Goal: Information Seeking & Learning: Compare options

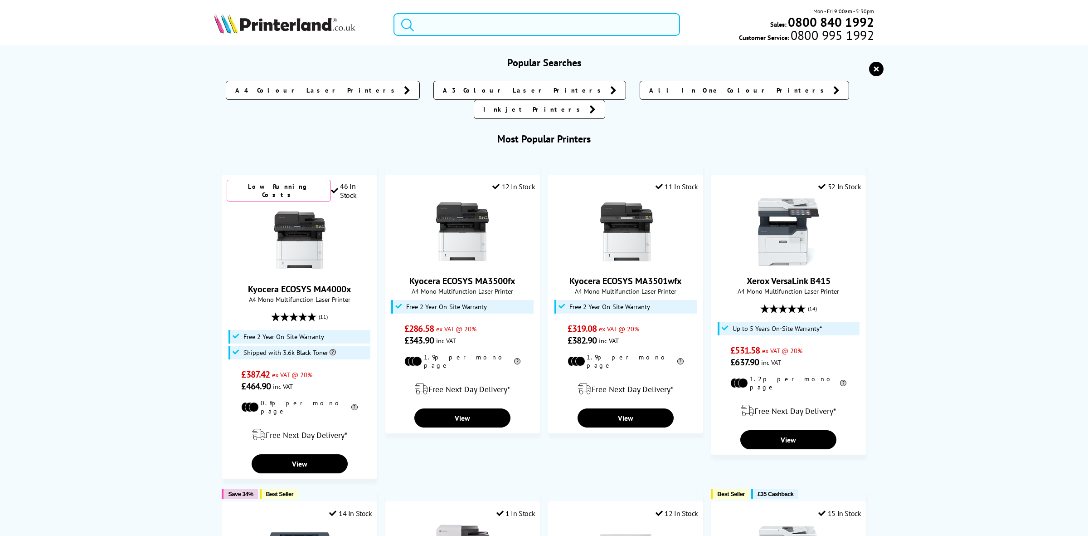
click at [492, 25] on input "search" at bounding box center [537, 24] width 287 height 23
click at [540, 41] on div "Mon - Fri 9:00am - 5:30pm Sales: 0800 840 1992 Customer Service: 0800 995 1992" at bounding box center [544, 27] width 726 height 40
click at [536, 25] on input "search" at bounding box center [537, 24] width 287 height 23
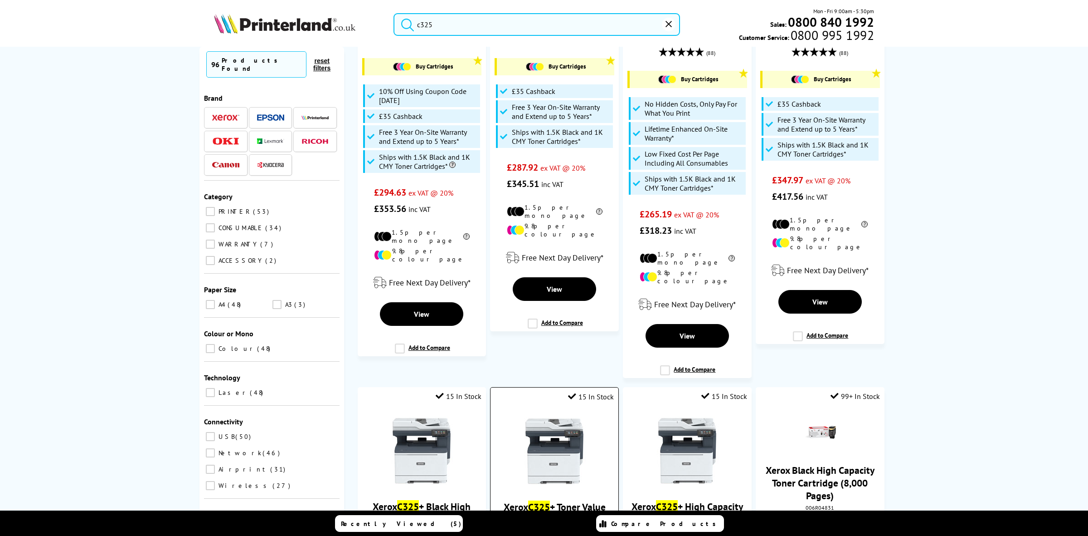
scroll to position [397, 0]
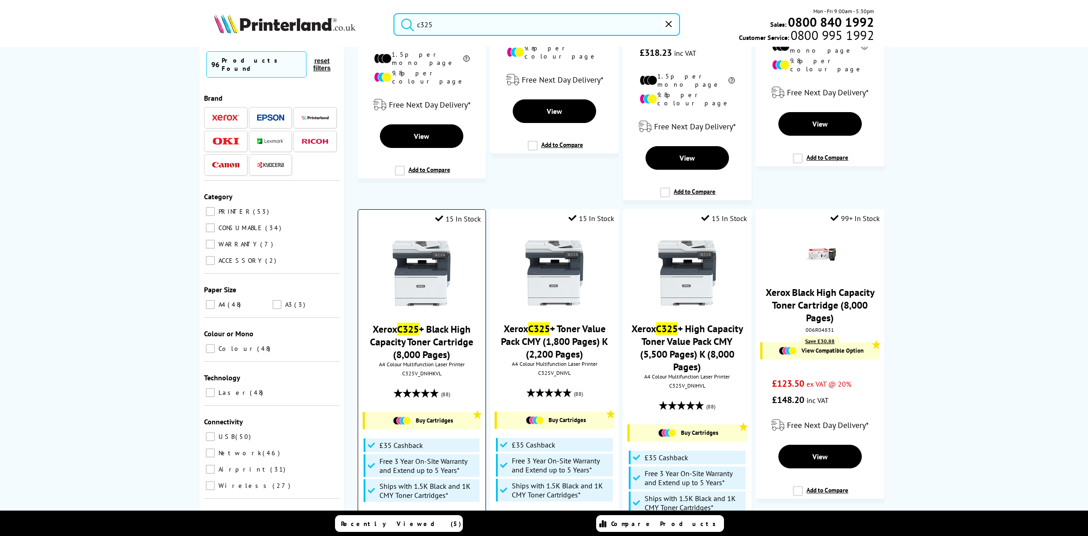
click at [419, 375] on div "Xerox C325 + Black High Capacity Toner Cartridge (8,000 Pages) A4 Colour Multif…" at bounding box center [422, 388] width 118 height 316
click at [422, 370] on div "C325V_DNIHKVL" at bounding box center [422, 373] width 114 height 7
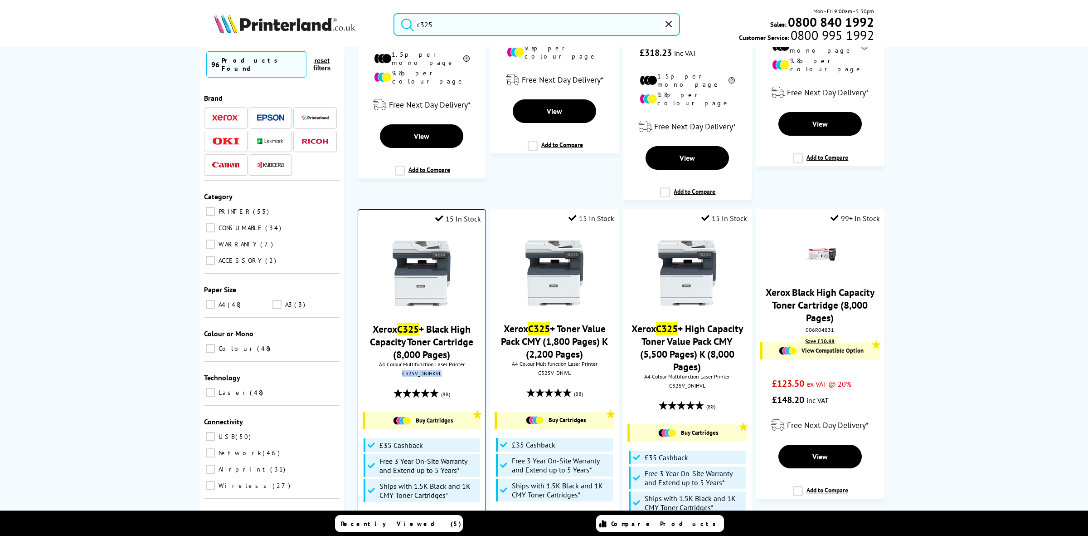
click at [422, 370] on div "C325V_DNIHKVL" at bounding box center [422, 373] width 114 height 7
copy div "C325V_DNIHKVL"
drag, startPoint x: 456, startPoint y: 23, endPoint x: 355, endPoint y: 13, distance: 101.6
click at [356, 15] on div "c325 Mon - Fri 9:00am - 5:30pm Sales: 0800 840 1992 Customer Service: 0800 995 …" at bounding box center [544, 27] width 726 height 40
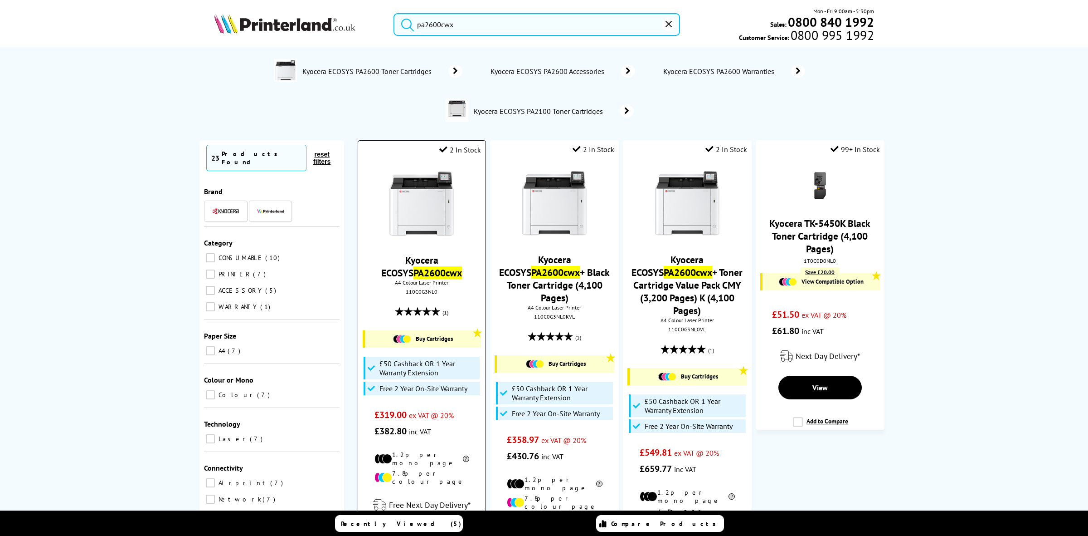
click at [414, 293] on div "110C0G3NL0" at bounding box center [422, 291] width 114 height 7
copy div "110C0G3NL0"
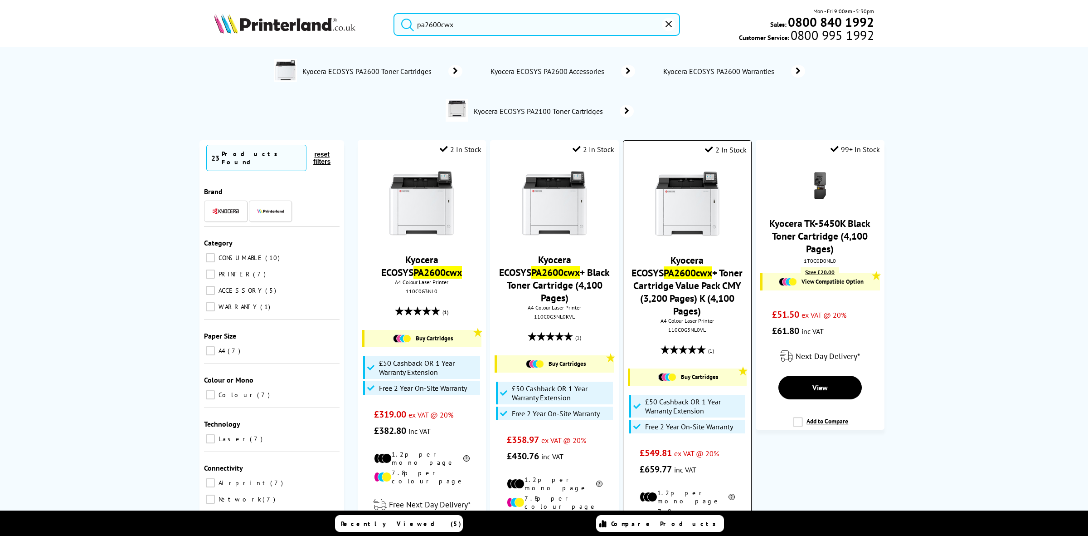
click at [679, 333] on div "110C0G3NL0VL" at bounding box center [687, 329] width 114 height 7
copy div "110C0G3NL0VL"
click at [432, 33] on input "pa2600cwx" at bounding box center [537, 24] width 287 height 23
drag, startPoint x: 467, startPoint y: 25, endPoint x: 287, endPoint y: 25, distance: 180.5
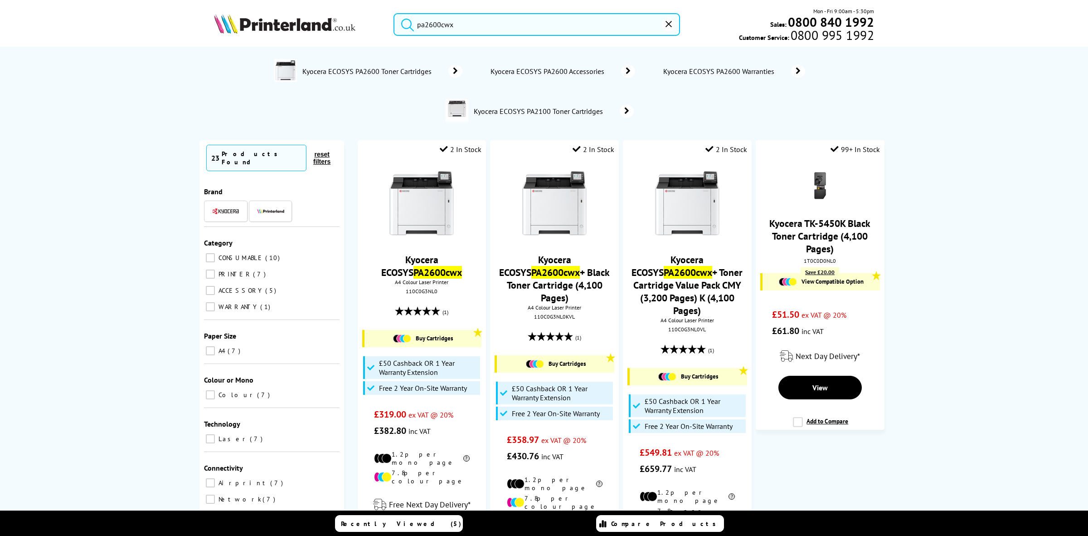
click at [287, 25] on div "pa2600cwx Mon - Fri 9:00am - 5:30pm Sales: 0800 840 1992 Customer Service: 0800…" at bounding box center [544, 27] width 726 height 40
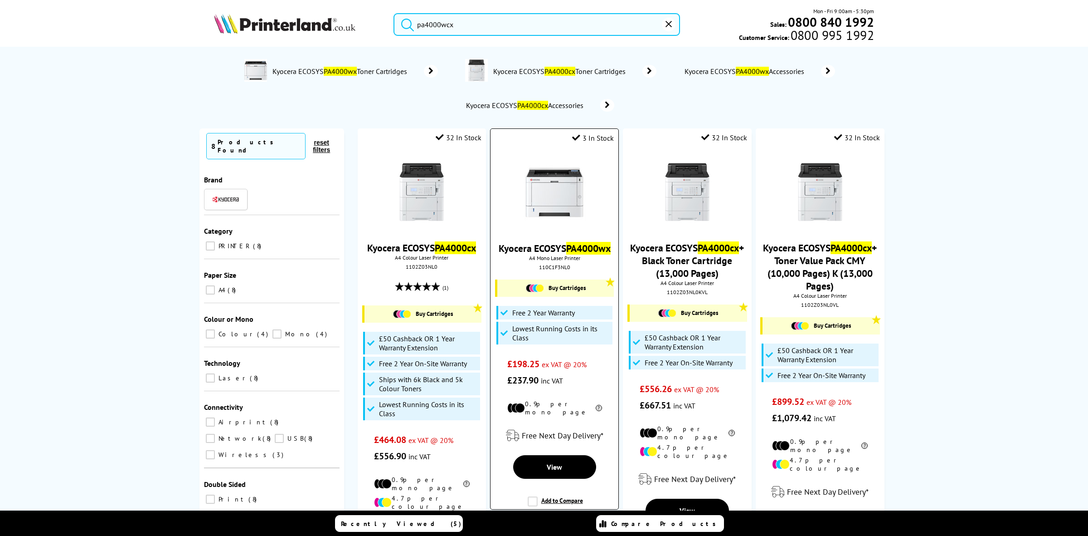
type input "pa4000wcx"
click at [556, 210] on img at bounding box center [555, 192] width 68 height 68
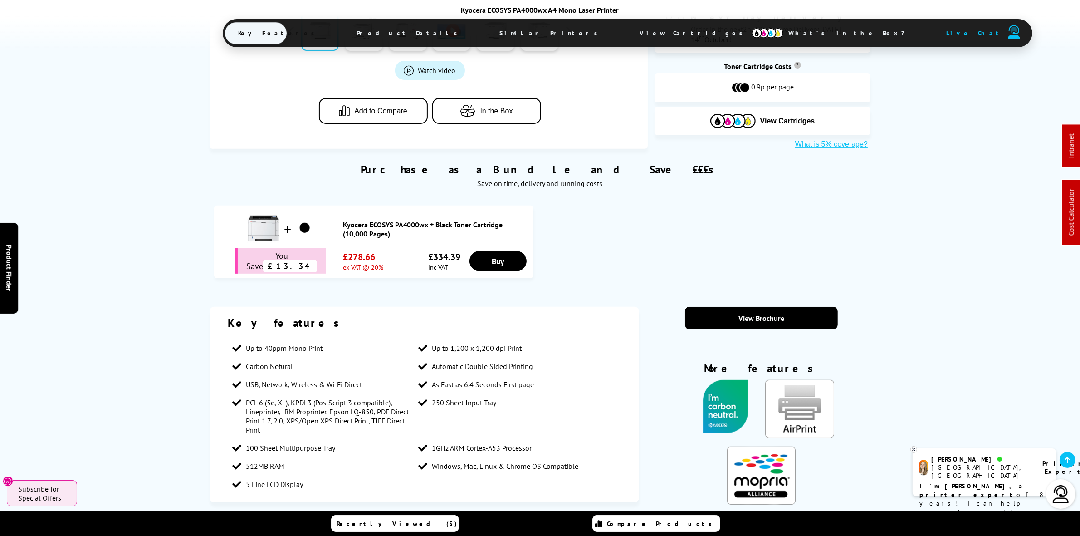
scroll to position [284, 0]
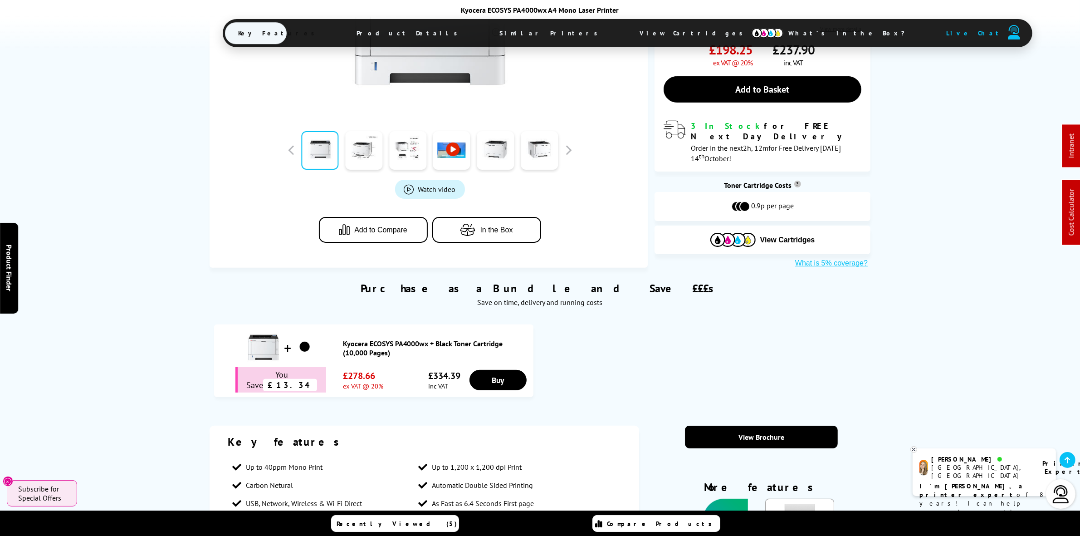
click at [364, 344] on link "Kyocera ECOSYS PA4000wx + Black Toner Cartridge (10,000 Pages)" at bounding box center [436, 348] width 186 height 18
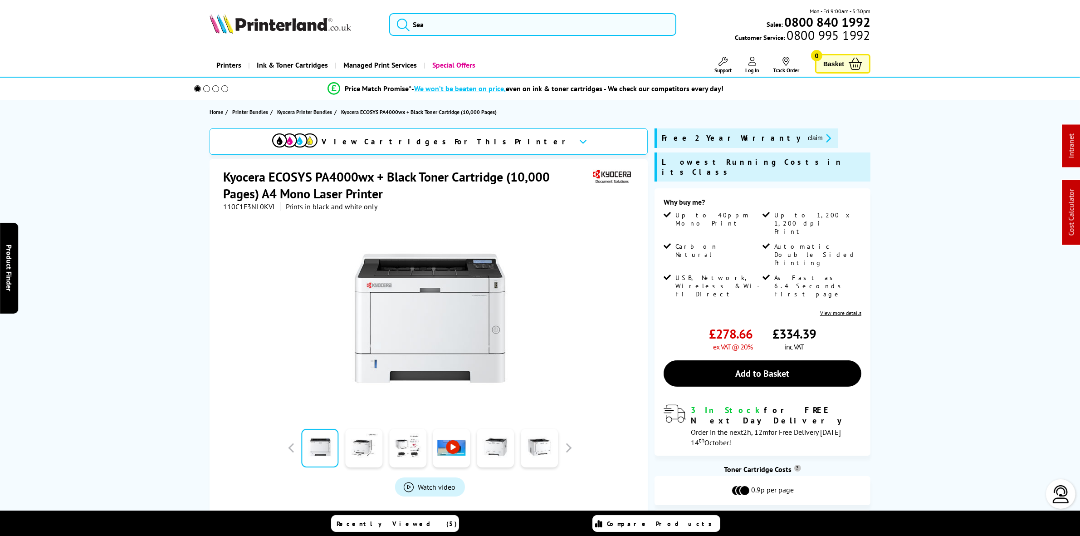
click at [251, 205] on span "110C1F3NL0KVL" at bounding box center [249, 206] width 53 height 9
copy span "110C1F3NL0KVL"
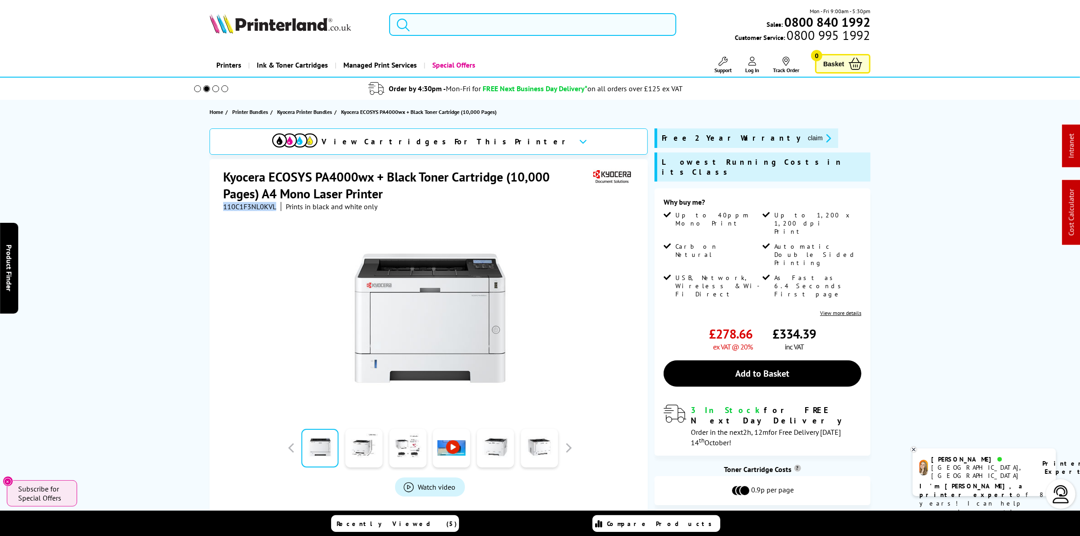
click at [449, 29] on input "search" at bounding box center [532, 24] width 287 height 23
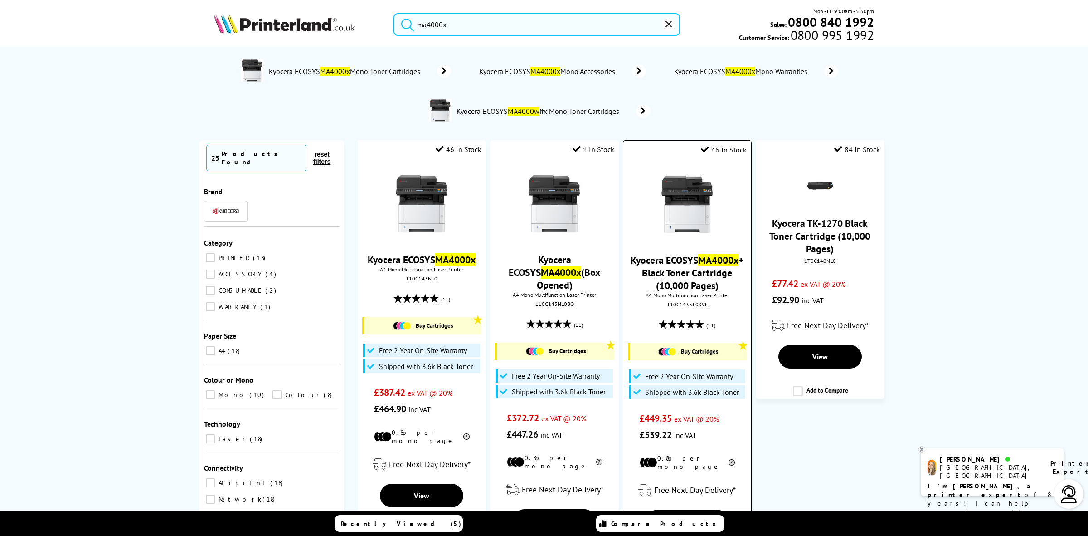
type input "ma4000x"
click at [674, 307] on div "110C143NL0KVL" at bounding box center [687, 304] width 114 height 7
copy div "110C143NL0KVL"
click at [268, 19] on img at bounding box center [284, 24] width 141 height 20
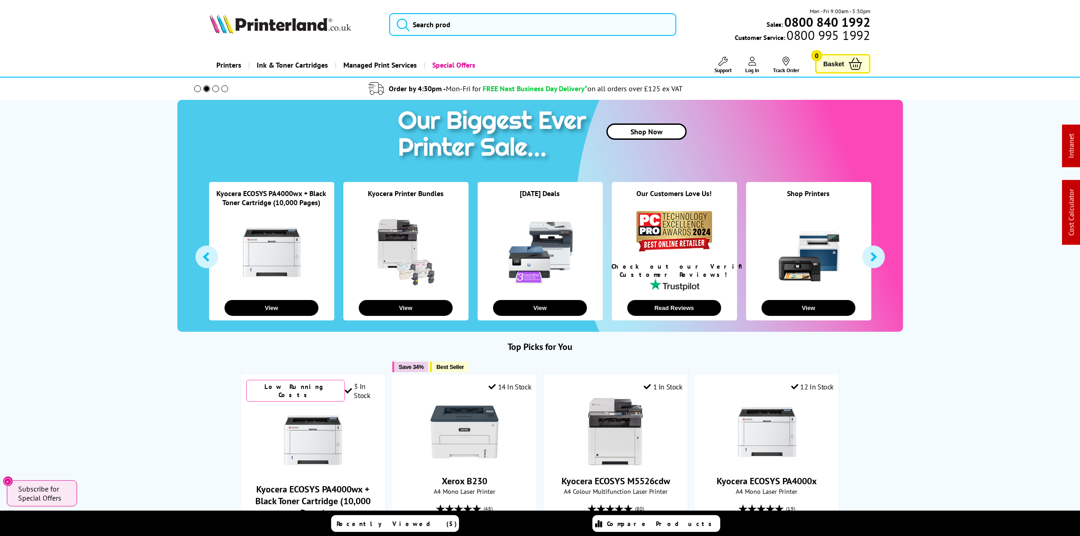
click at [298, 21] on img at bounding box center [279, 24] width 141 height 20
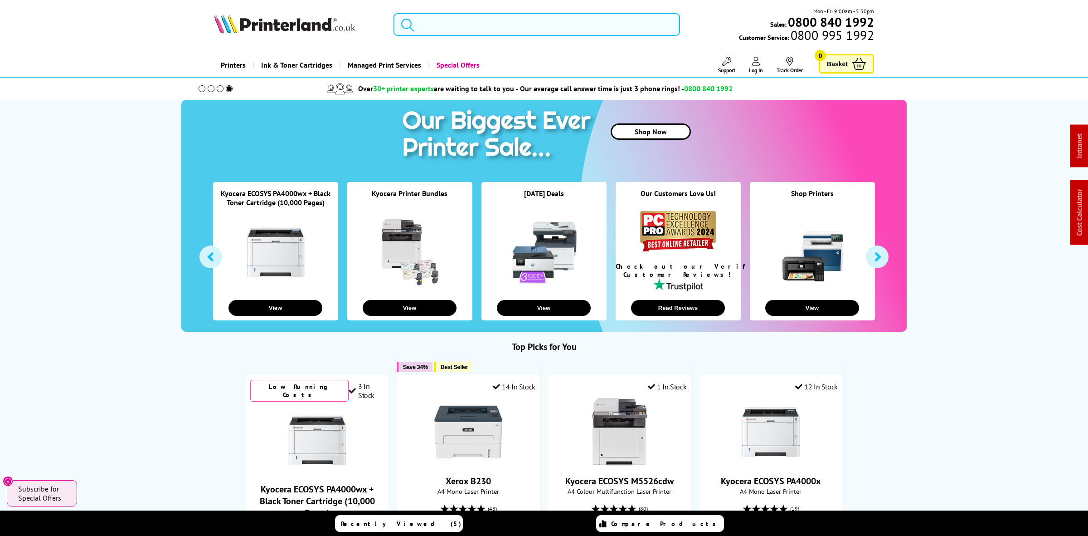
click at [548, 17] on input "search" at bounding box center [537, 24] width 287 height 23
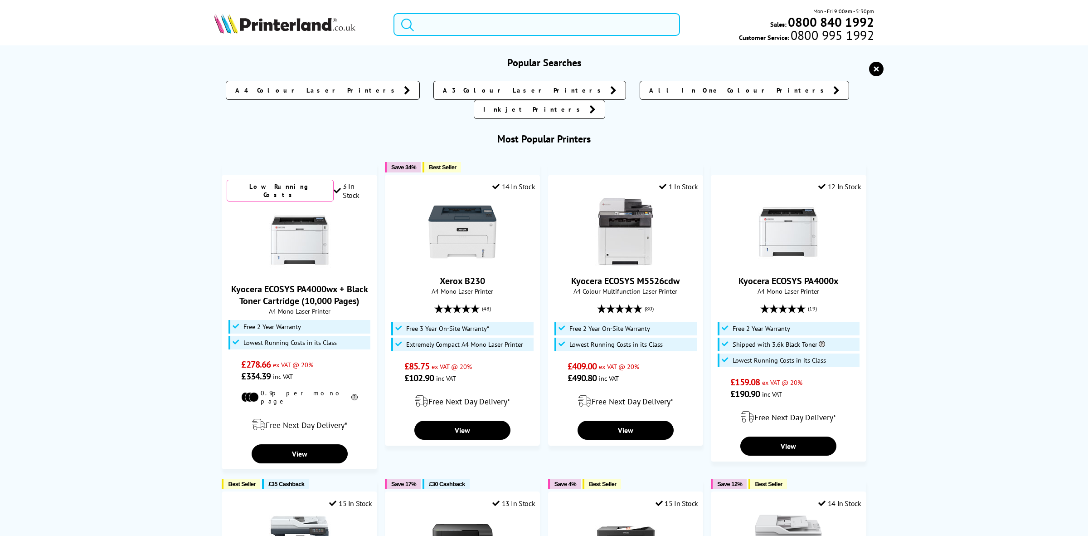
click at [548, 17] on input "search" at bounding box center [537, 24] width 287 height 23
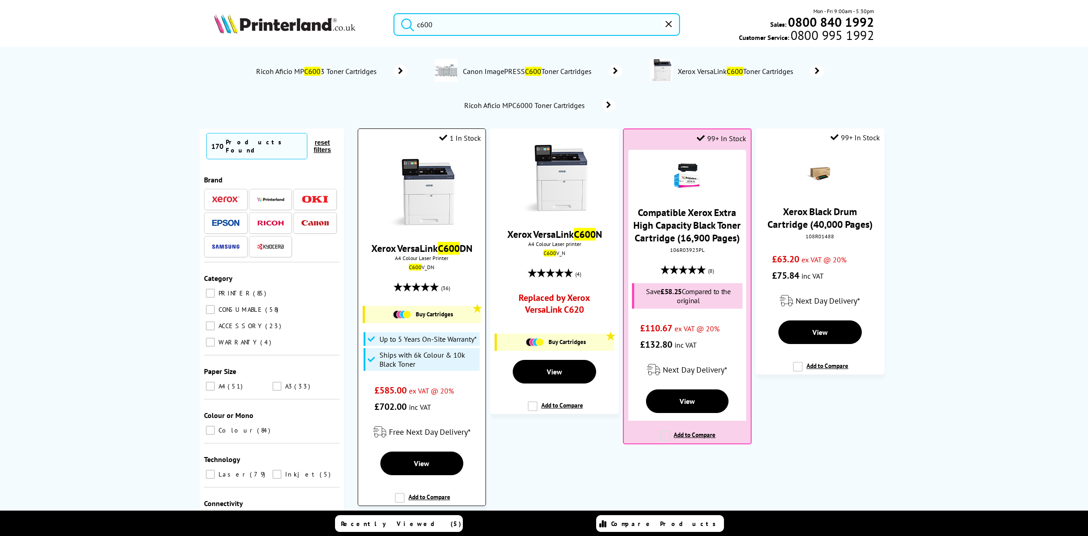
type input "c600"
click at [400, 197] on img at bounding box center [422, 192] width 68 height 68
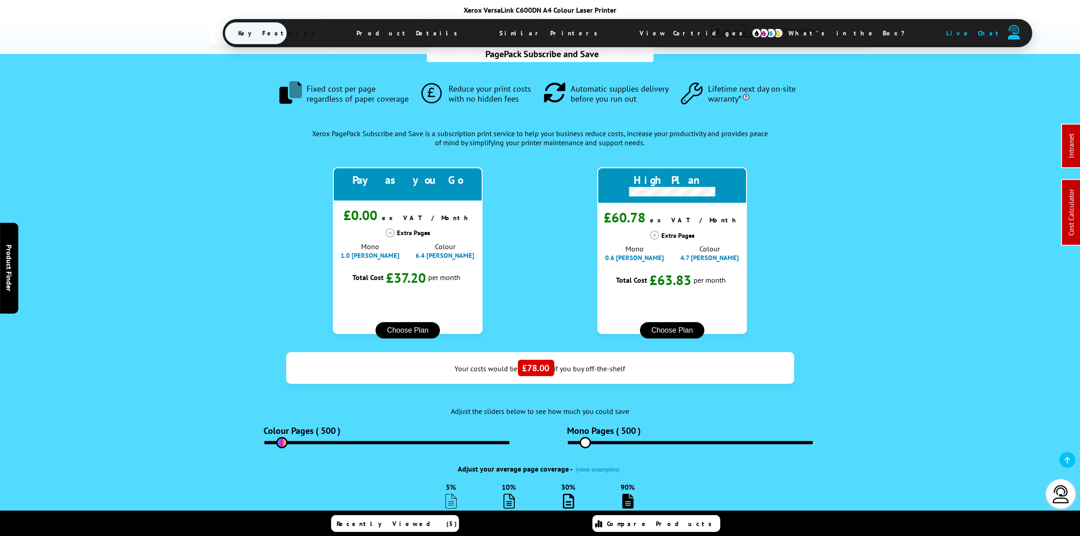
click at [751, 35] on img at bounding box center [767, 33] width 32 height 10
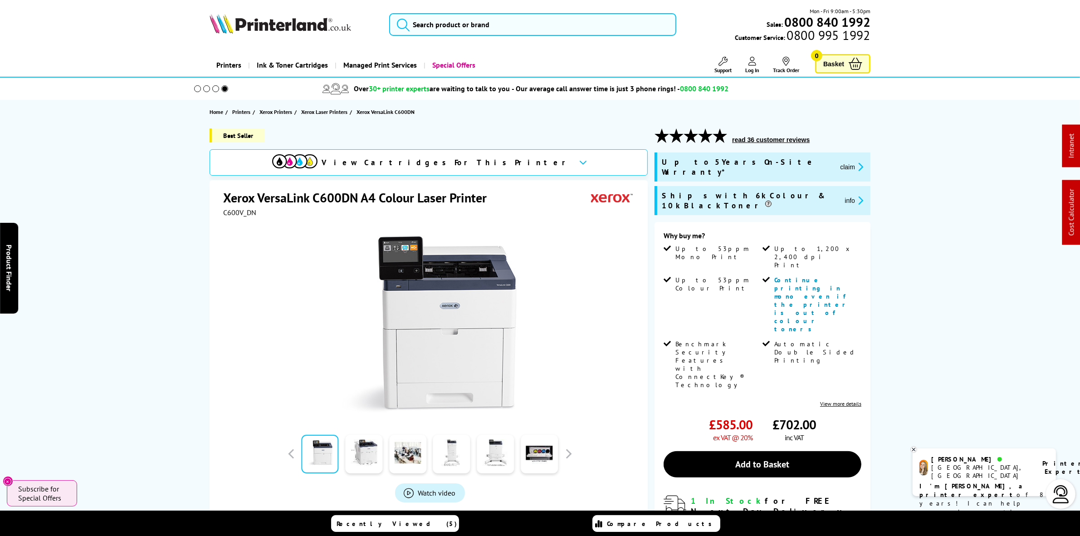
click at [342, 18] on img at bounding box center [279, 24] width 141 height 20
drag, startPoint x: 282, startPoint y: 24, endPoint x: 224, endPoint y: 37, distance: 59.4
click at [282, 24] on img at bounding box center [279, 24] width 141 height 20
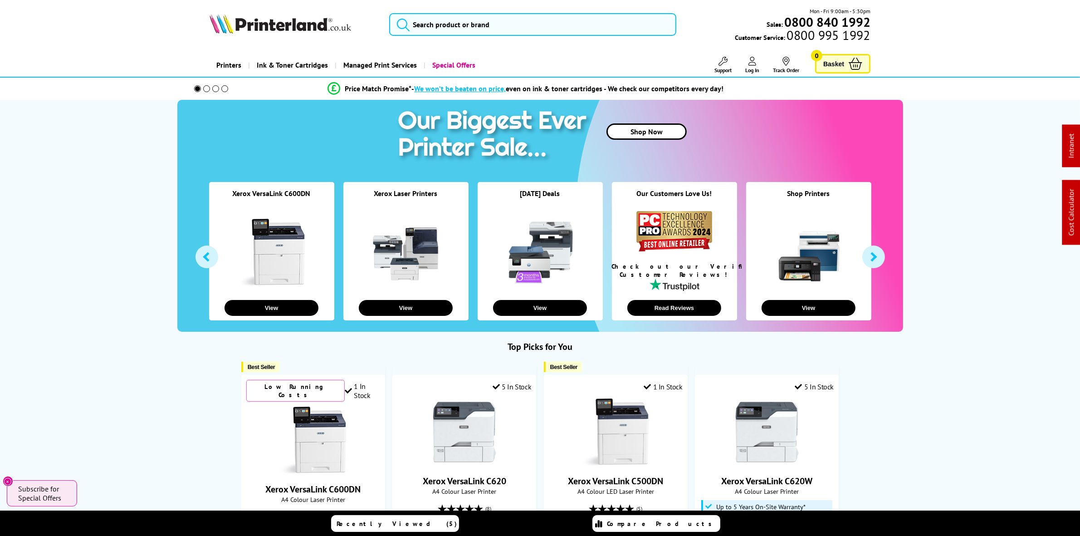
click at [350, 28] on img at bounding box center [279, 24] width 141 height 20
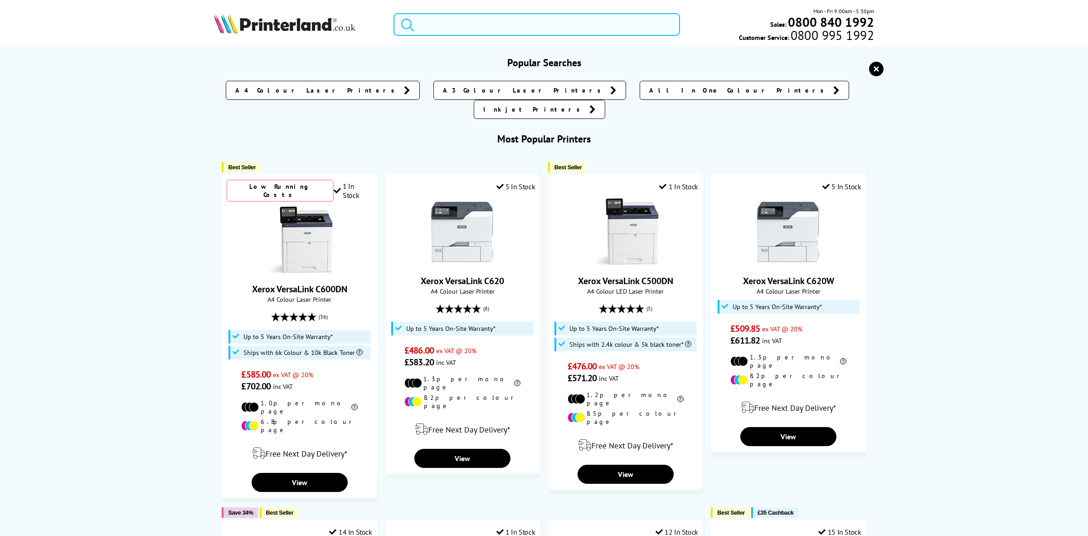
click at [440, 17] on input "search" at bounding box center [537, 24] width 287 height 23
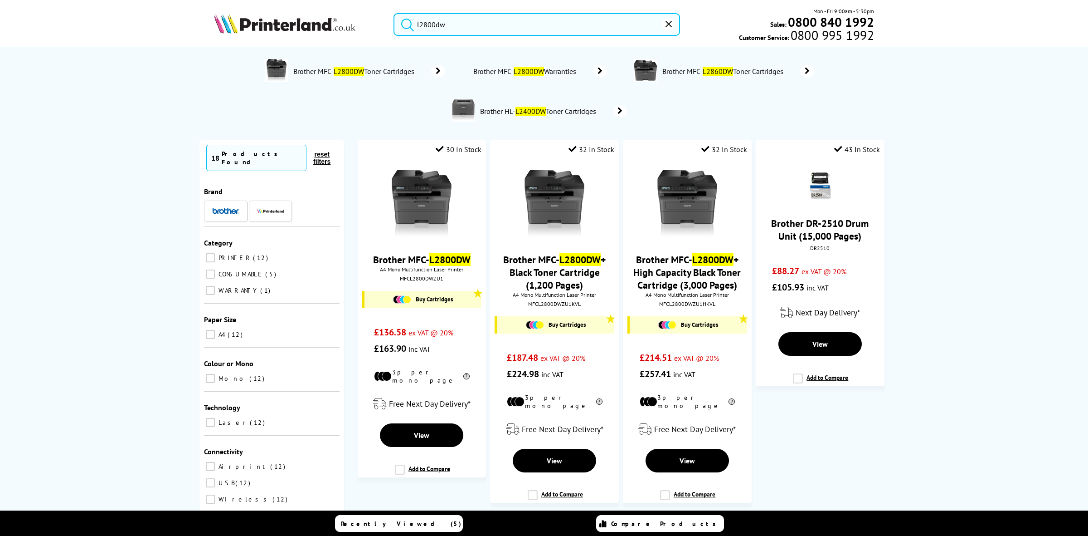
drag, startPoint x: 461, startPoint y: 32, endPoint x: 364, endPoint y: 22, distance: 97.6
click at [364, 22] on div "l2800dw Mon - Fri 9:00am - 5:30pm Sales: 0800 840 1992 Customer Service: 0800 9…" at bounding box center [544, 27] width 726 height 40
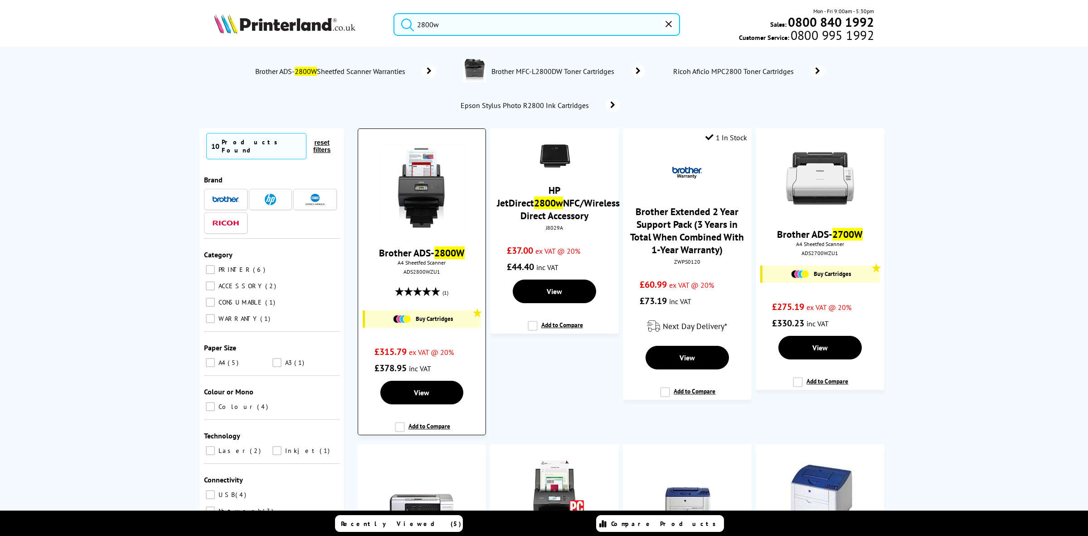
type input "2800w"
click at [428, 186] on img at bounding box center [422, 188] width 86 height 86
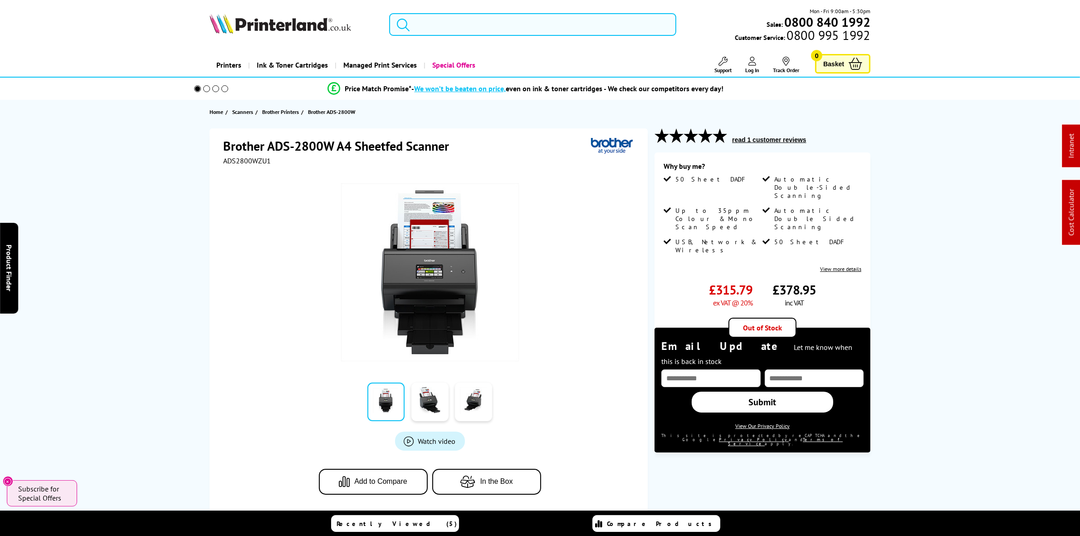
click at [463, 30] on input "search" at bounding box center [532, 24] width 287 height 23
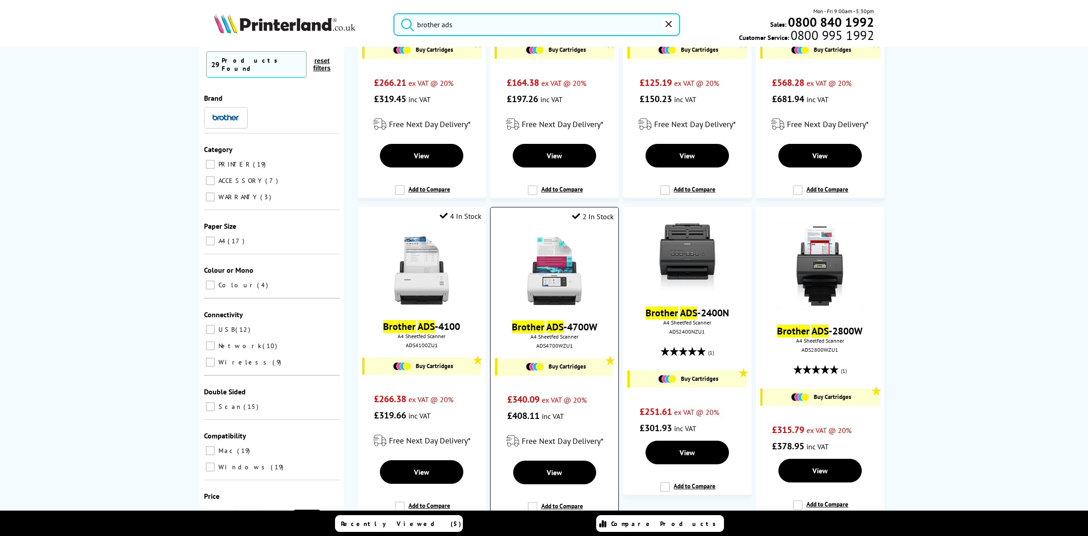
scroll to position [227, 0]
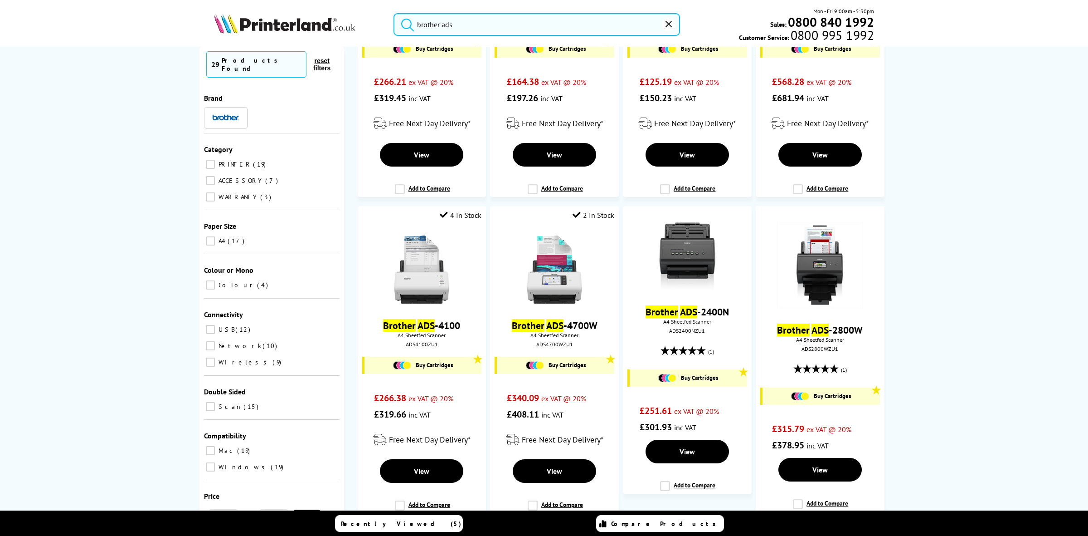
type input "brother ads"
click at [560, 286] on img at bounding box center [555, 270] width 68 height 68
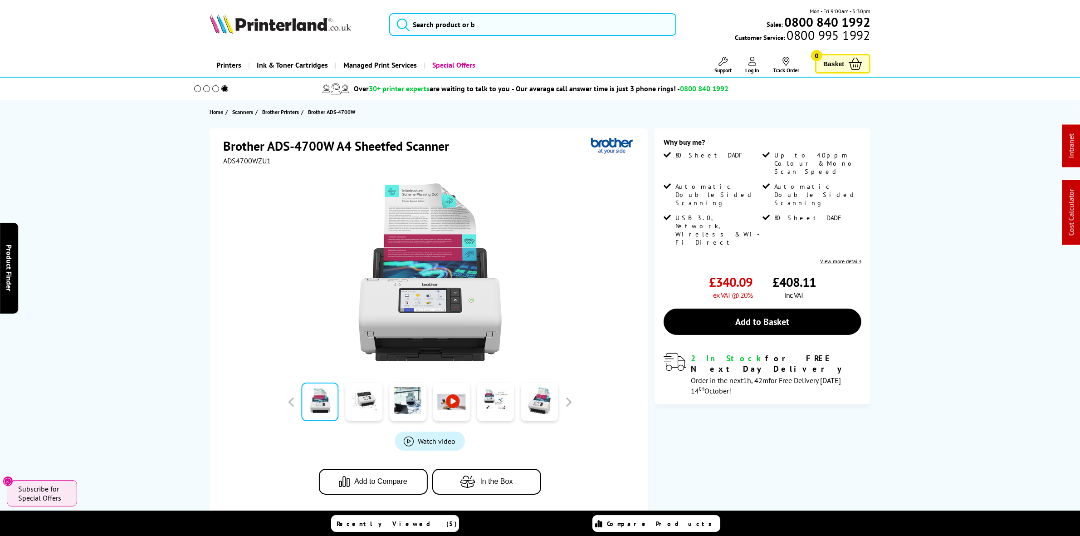
click at [298, 27] on img at bounding box center [279, 24] width 141 height 20
drag, startPoint x: 298, startPoint y: 27, endPoint x: 160, endPoint y: 39, distance: 139.2
click at [294, 26] on img at bounding box center [279, 24] width 141 height 20
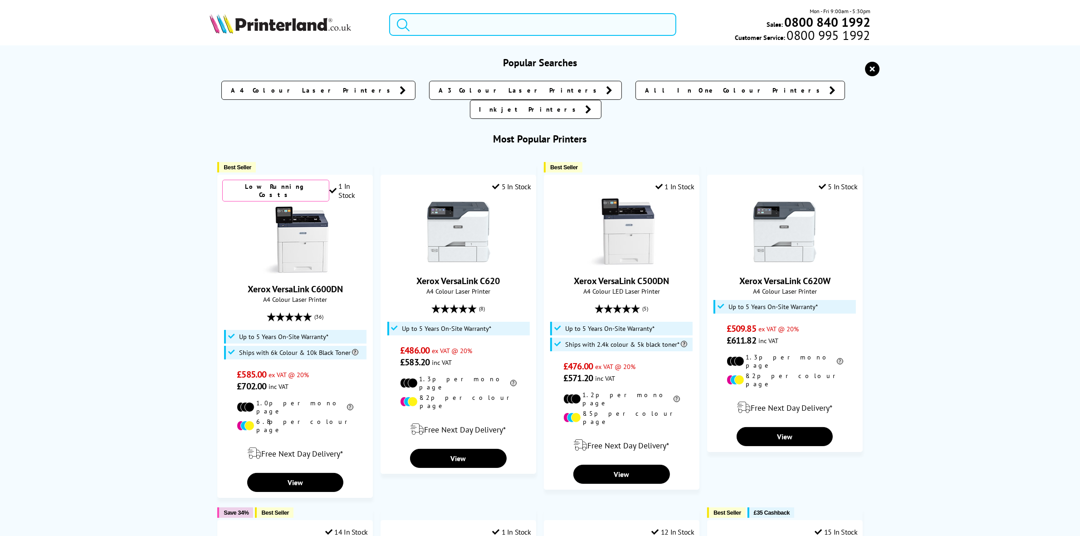
click at [466, 19] on input "search" at bounding box center [532, 24] width 287 height 23
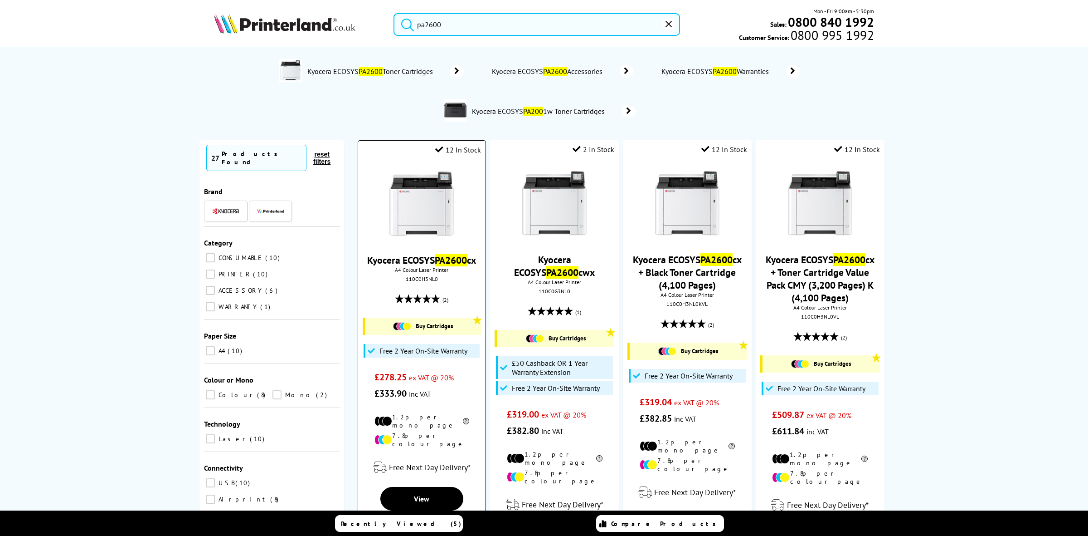
type input "pa2600"
click at [409, 212] on img at bounding box center [422, 204] width 68 height 68
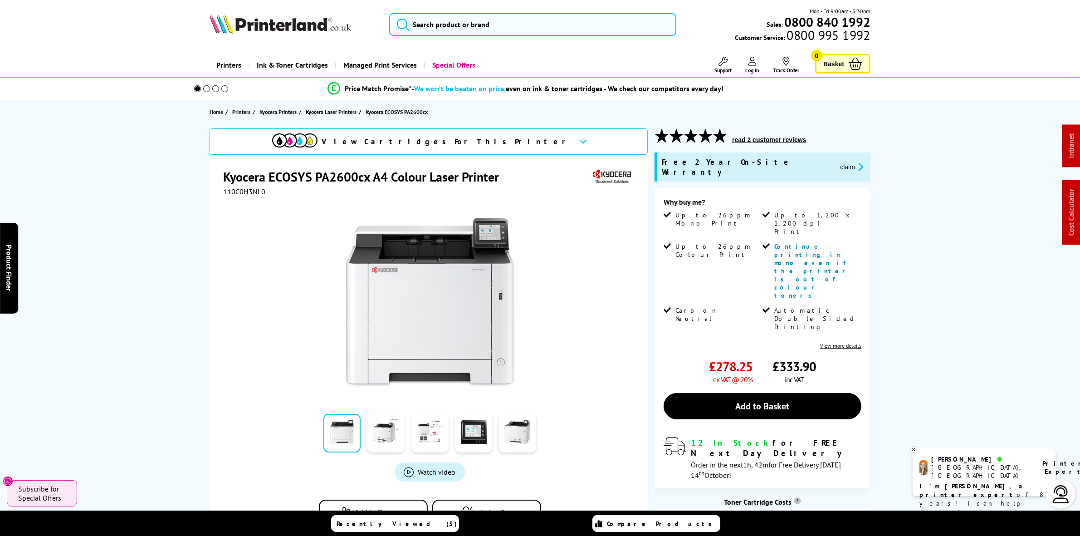
click at [855, 162] on icon "promo-description" at bounding box center [859, 167] width 8 height 10
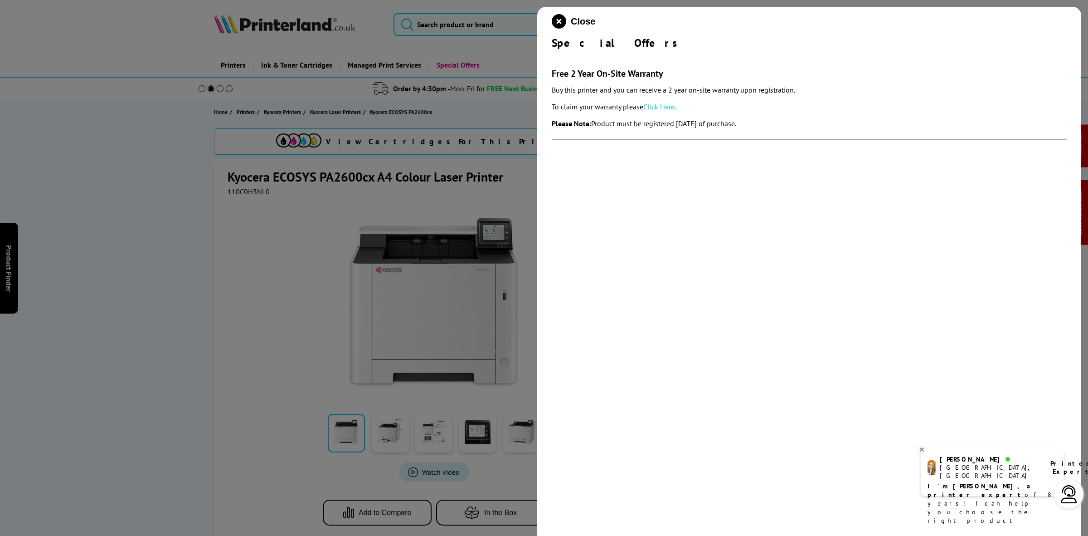
drag, startPoint x: 576, startPoint y: 48, endPoint x: 796, endPoint y: 117, distance: 230.5
click at [796, 117] on div "Close Special Offers Free 2 Year On-Site Warranty Buy this printer and you can …" at bounding box center [809, 275] width 544 height 536
copy div "Special Offers Free 2 Year On-Site Warranty Buy this printer and you can receiv…"
drag, startPoint x: 312, startPoint y: 14, endPoint x: 529, endPoint y: 17, distance: 217.2
click at [330, 10] on div at bounding box center [544, 268] width 1088 height 536
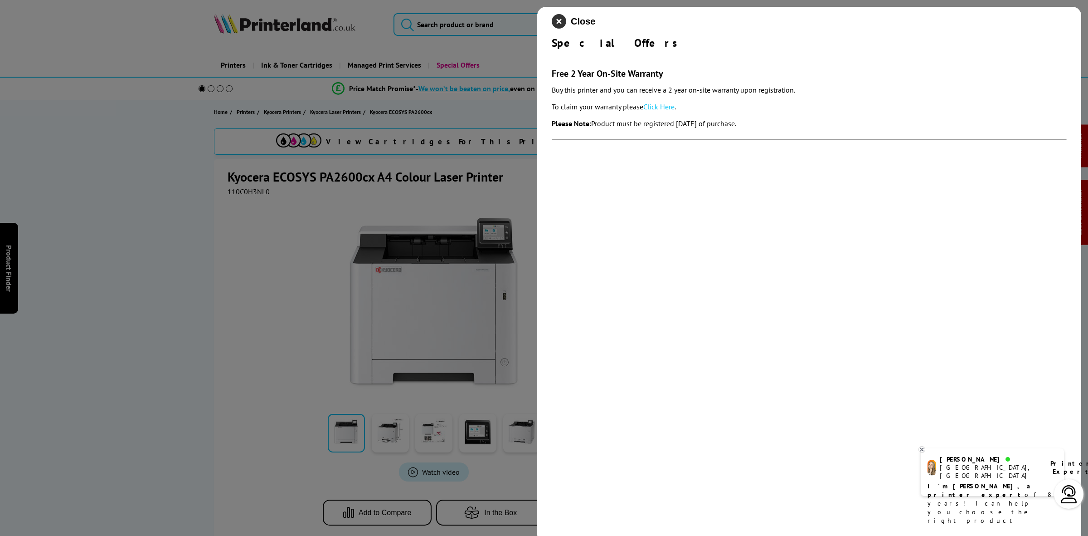
drag, startPoint x: 563, startPoint y: 26, endPoint x: 504, endPoint y: 30, distance: 59.1
click at [562, 26] on icon "close modal" at bounding box center [559, 21] width 15 height 15
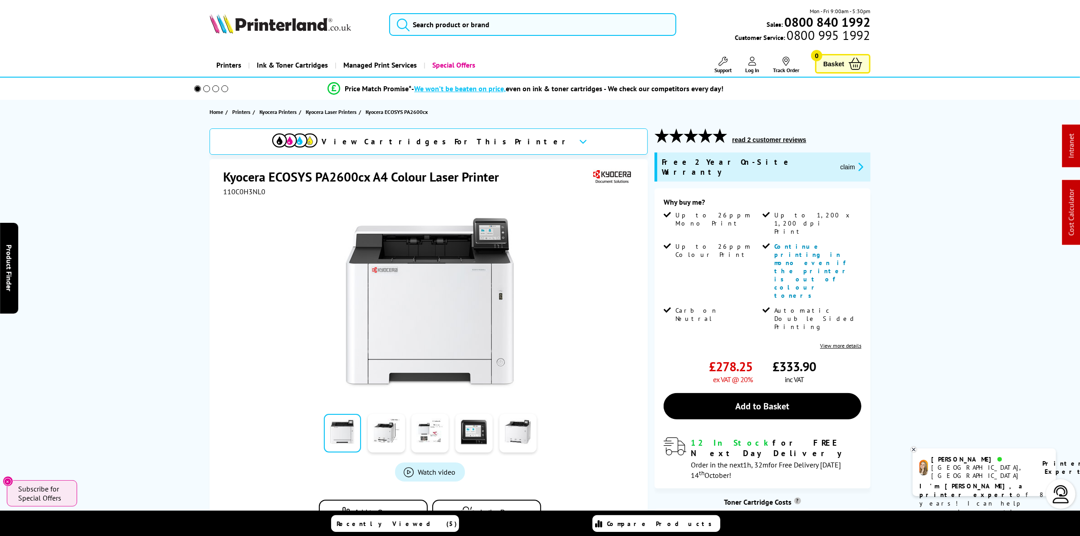
click at [309, 37] on div "Mon - Fri 9:00am - 5:30pm Sales: 0800 840 1992 Customer Service: 0800 995 1992" at bounding box center [540, 27] width 726 height 40
click at [309, 36] on div "Mon - Fri 9:00am - 5:30pm Sales: 0800 840 1992 Customer Service: 0800 995 1992" at bounding box center [540, 27] width 726 height 40
click at [310, 35] on div "Mon - Fri 9:00am - 5:30pm Sales: 0800 840 1992 Customer Service: 0800 995 1992" at bounding box center [540, 27] width 726 height 40
click at [315, 25] on img at bounding box center [279, 24] width 141 height 20
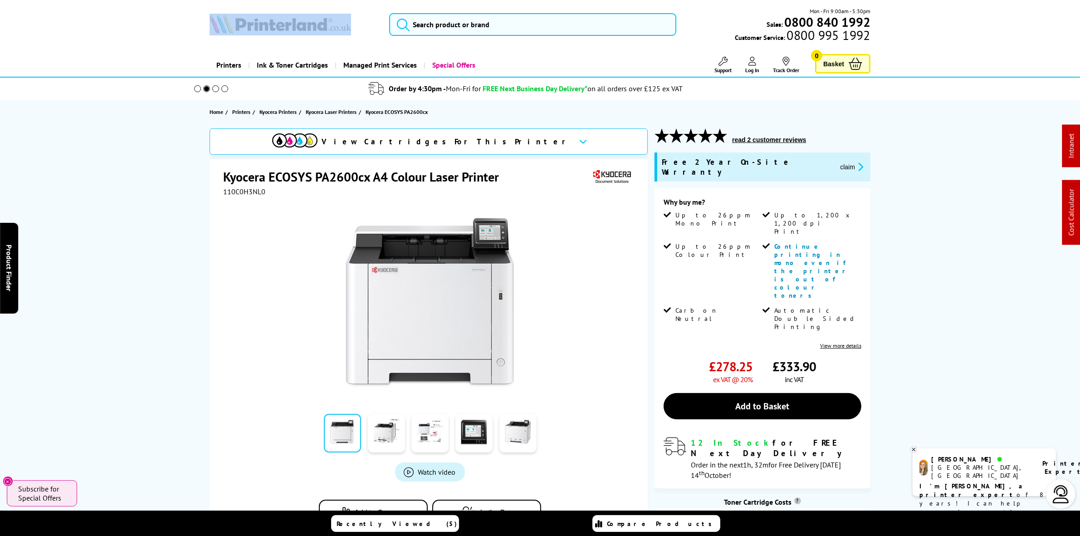
drag, startPoint x: 314, startPoint y: 25, endPoint x: 326, endPoint y: 25, distance: 11.8
click at [314, 26] on img at bounding box center [279, 24] width 141 height 20
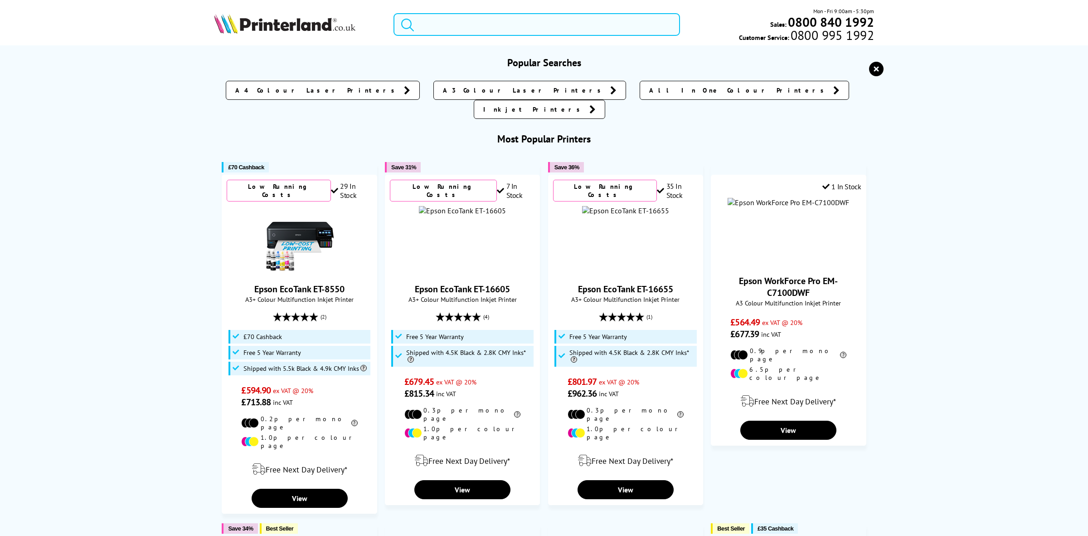
click at [472, 29] on input "search" at bounding box center [537, 24] width 287 height 23
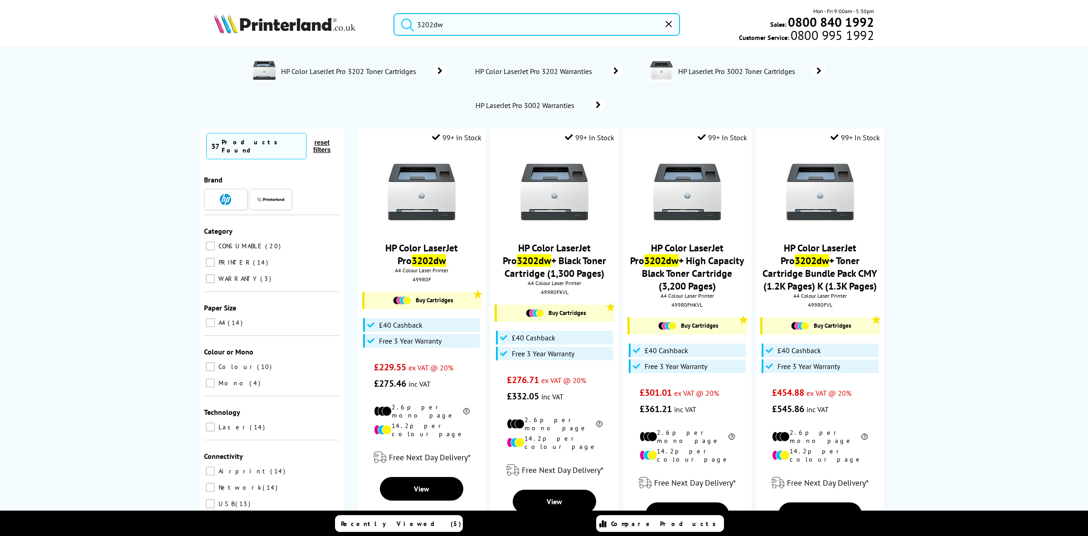
drag, startPoint x: 402, startPoint y: 26, endPoint x: 308, endPoint y: 19, distance: 94.1
click at [310, 19] on div "3202dw Mon - Fri 9:00am - 5:30pm Sales: 0800 840 1992 Customer Service: 0800 99…" at bounding box center [544, 27] width 726 height 40
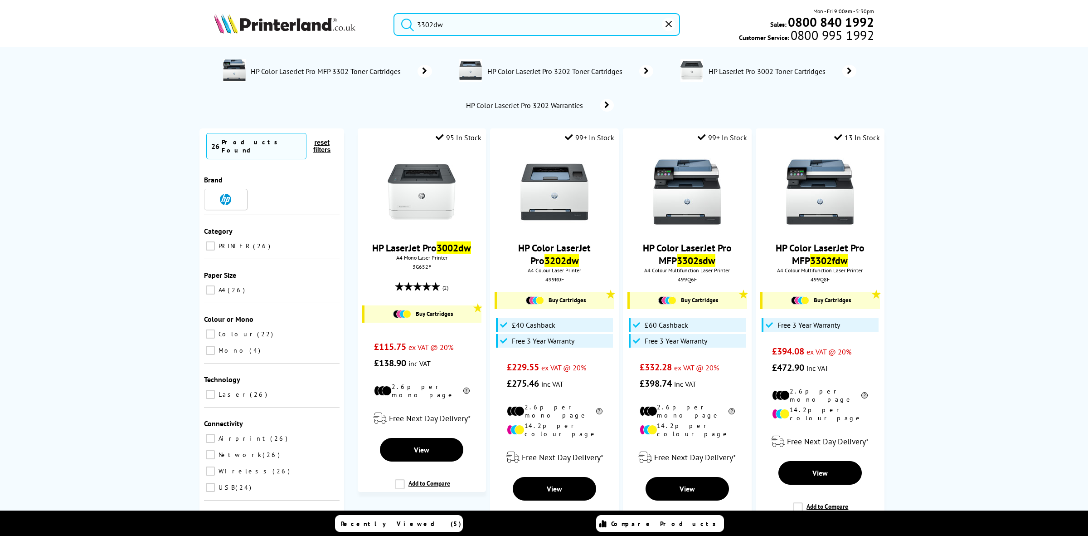
drag, startPoint x: 490, startPoint y: 31, endPoint x: 321, endPoint y: 7, distance: 170.4
click at [321, 7] on div "3302dw Mon - Fri 9:00am - 5:30pm Sales: 0800 840 1992 Customer Service: 0800 99…" at bounding box center [544, 27] width 726 height 40
click at [454, 19] on input "3302dw" at bounding box center [537, 24] width 287 height 23
drag, startPoint x: 456, startPoint y: 19, endPoint x: 264, endPoint y: 3, distance: 192.9
click at [264, 3] on header "3302dw Mon - Fri 9:00am - 5:30pm Sales: 0800 840 1992 Customer Service: 0800 99…" at bounding box center [544, 39] width 1088 height 78
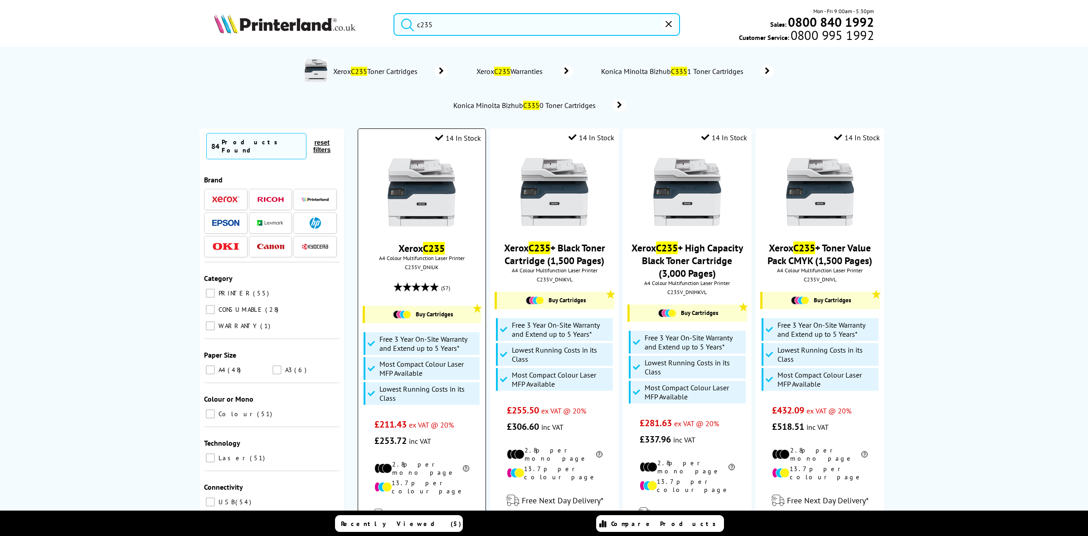
type input "c235"
click at [391, 174] on img at bounding box center [422, 192] width 68 height 68
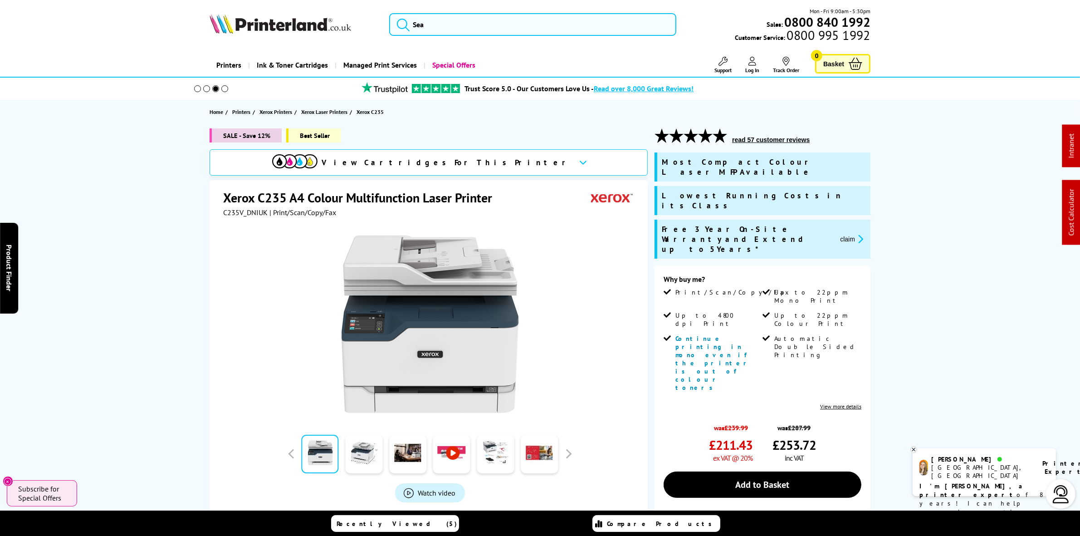
click at [287, 28] on img at bounding box center [279, 24] width 141 height 20
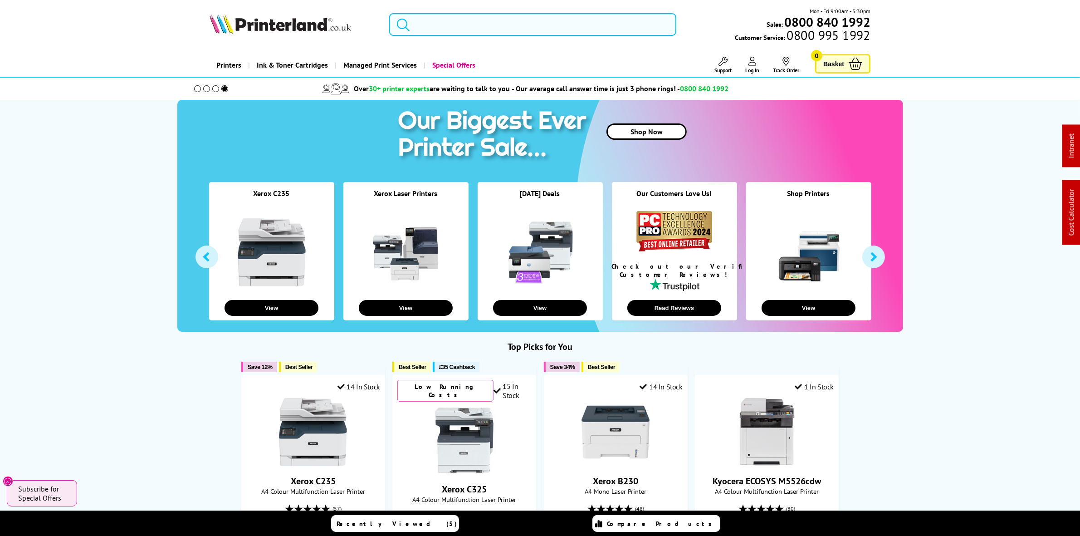
click at [450, 20] on input "search" at bounding box center [532, 24] width 287 height 23
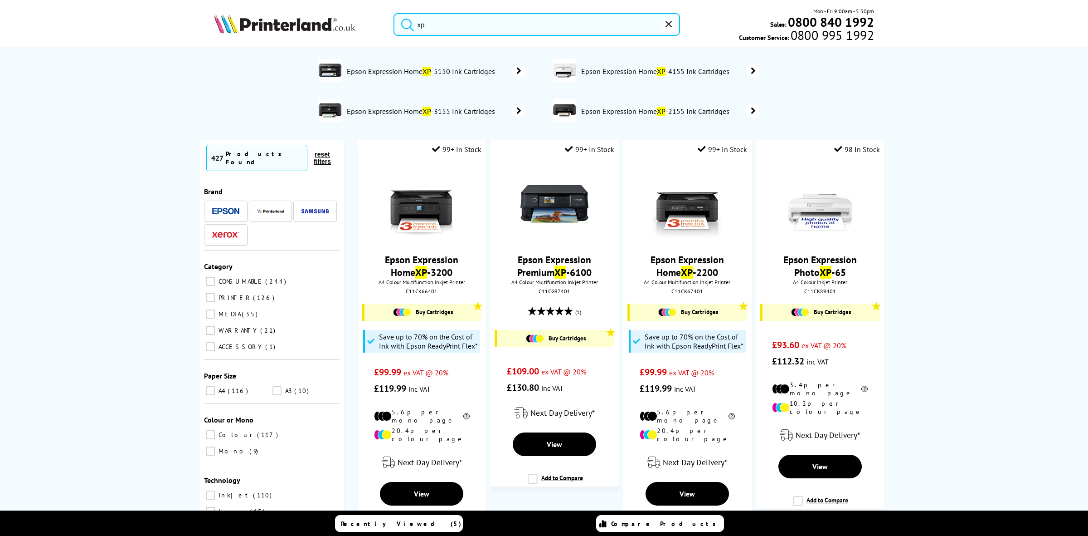
drag, startPoint x: 470, startPoint y: 25, endPoint x: 400, endPoint y: 25, distance: 69.8
click at [400, 25] on form "xp" at bounding box center [537, 24] width 287 height 23
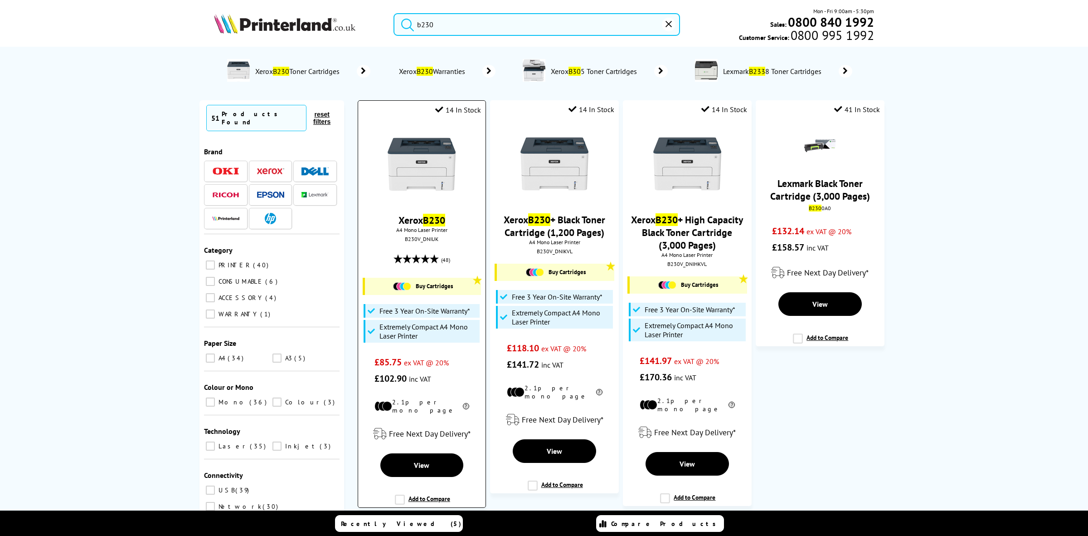
type input "b230"
click at [406, 142] on img at bounding box center [422, 164] width 68 height 68
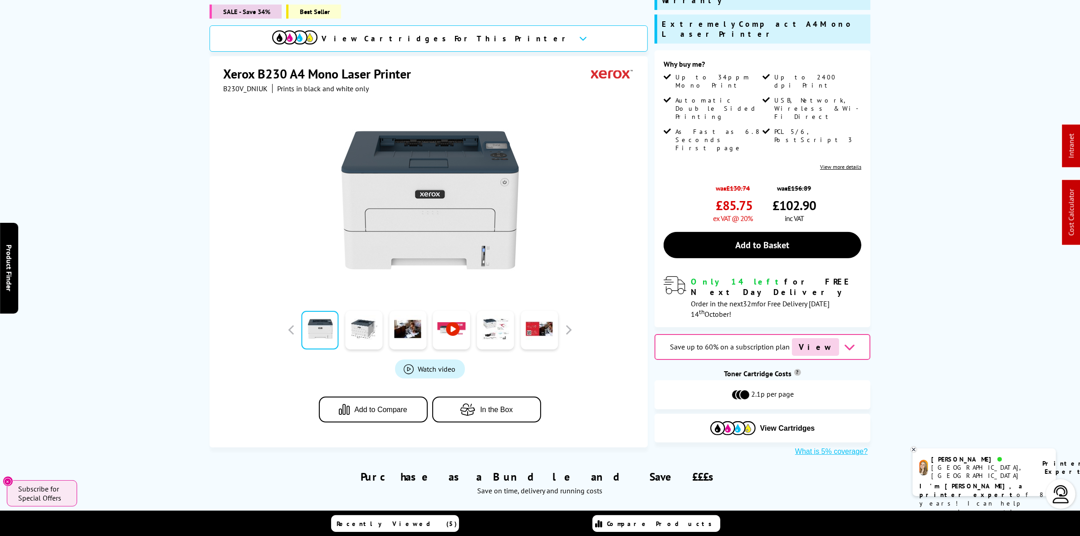
scroll to position [340, 0]
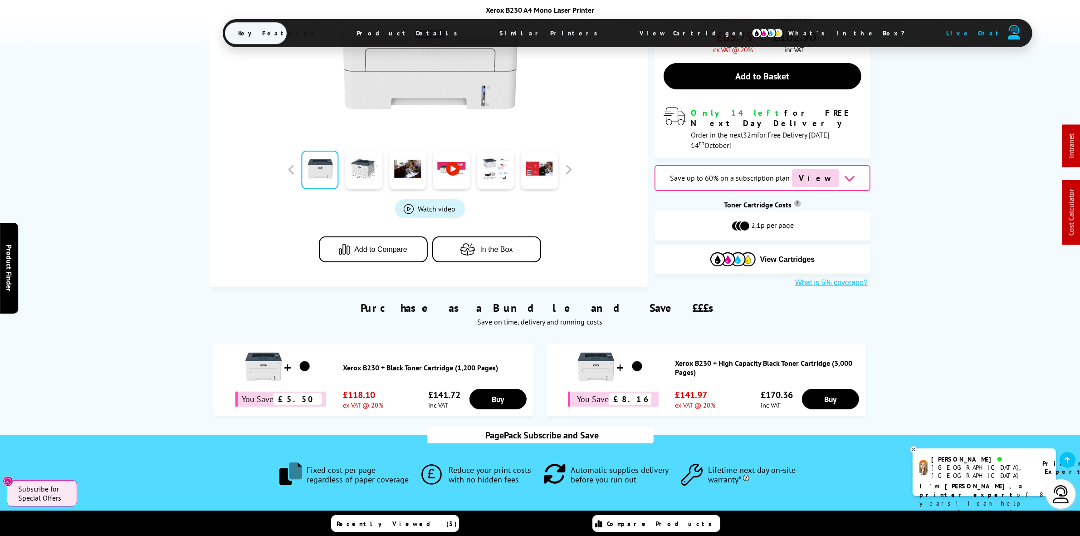
click at [626, 37] on span "View Cartridges" at bounding box center [695, 33] width 139 height 24
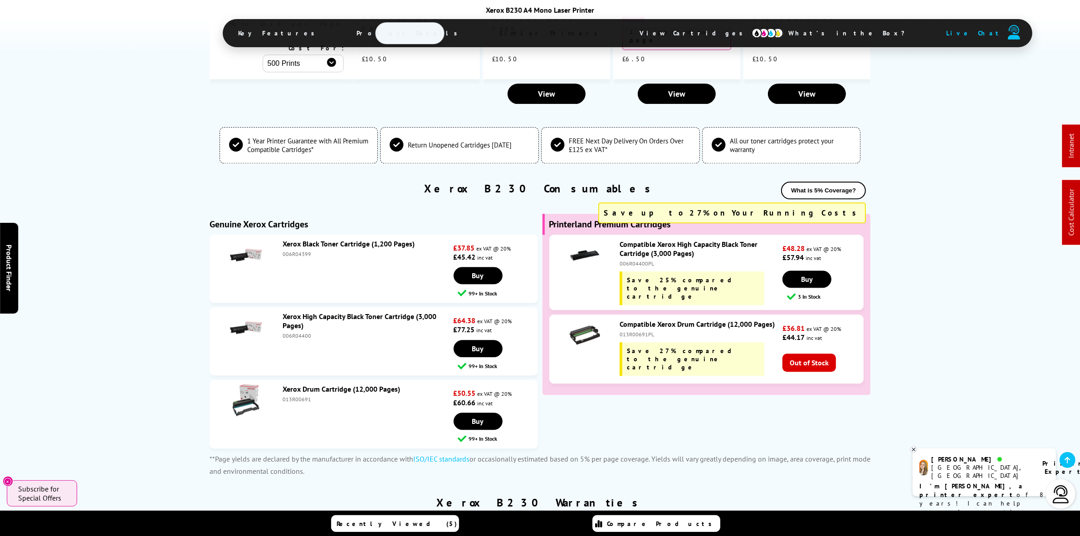
scroll to position [0, 0]
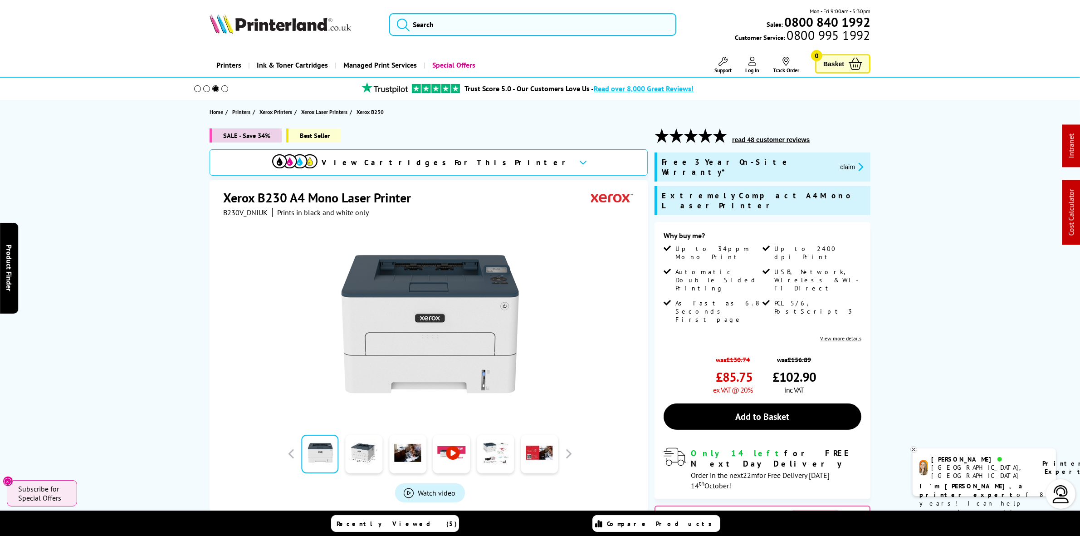
click at [327, 16] on img at bounding box center [279, 24] width 141 height 20
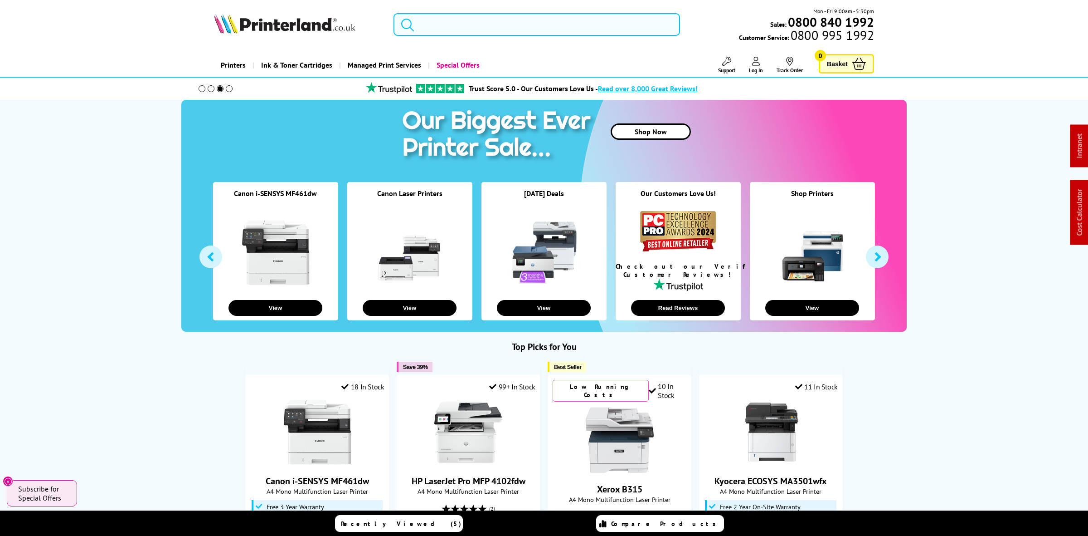
click at [443, 16] on input "search" at bounding box center [537, 24] width 287 height 23
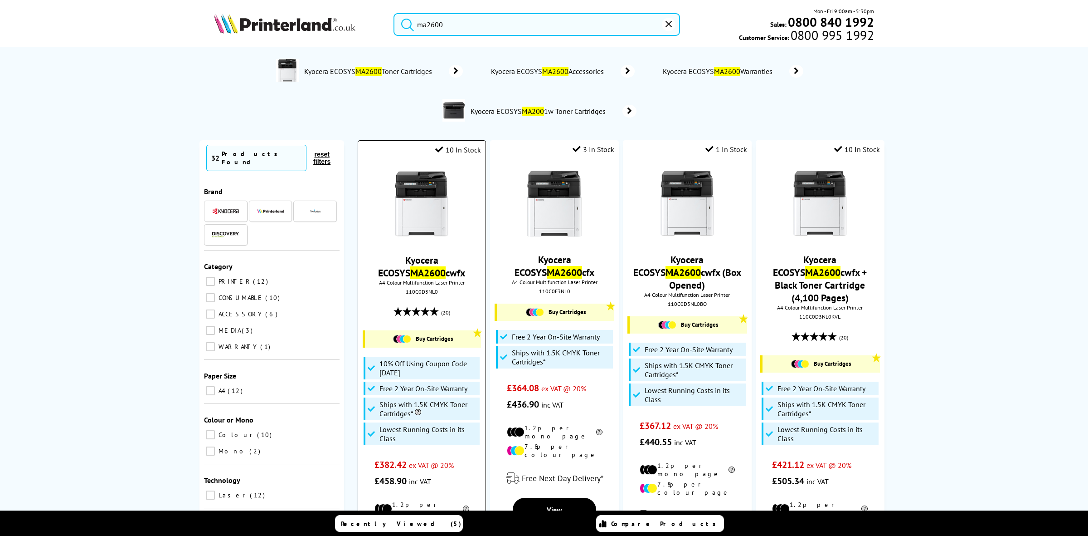
type input "ma2600"
click at [441, 211] on img at bounding box center [422, 204] width 68 height 68
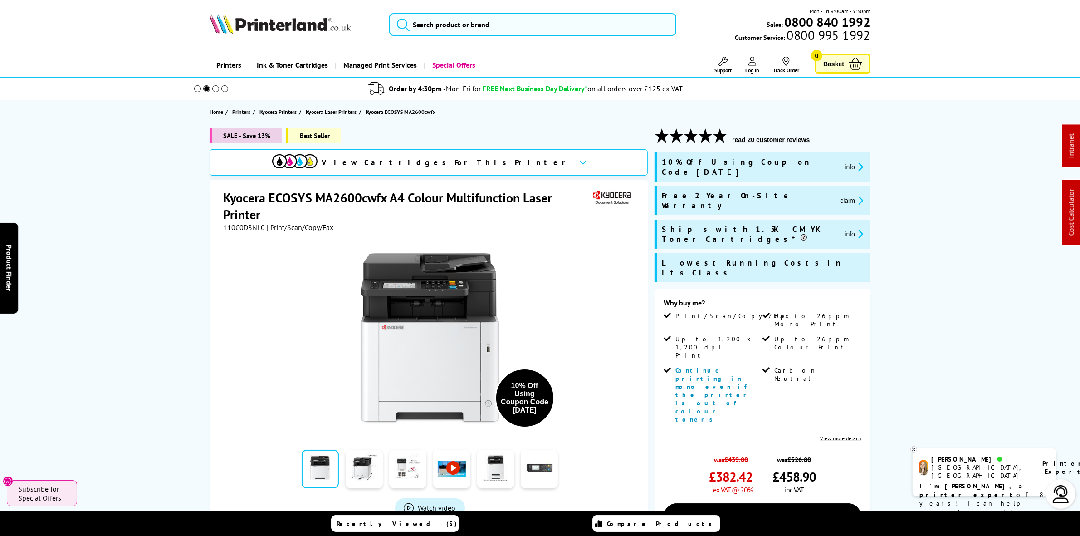
click at [250, 226] on span "110C0D3NL0" at bounding box center [244, 227] width 42 height 9
copy span "110C0D3NL0"
click at [837, 195] on button "claim" at bounding box center [851, 200] width 29 height 10
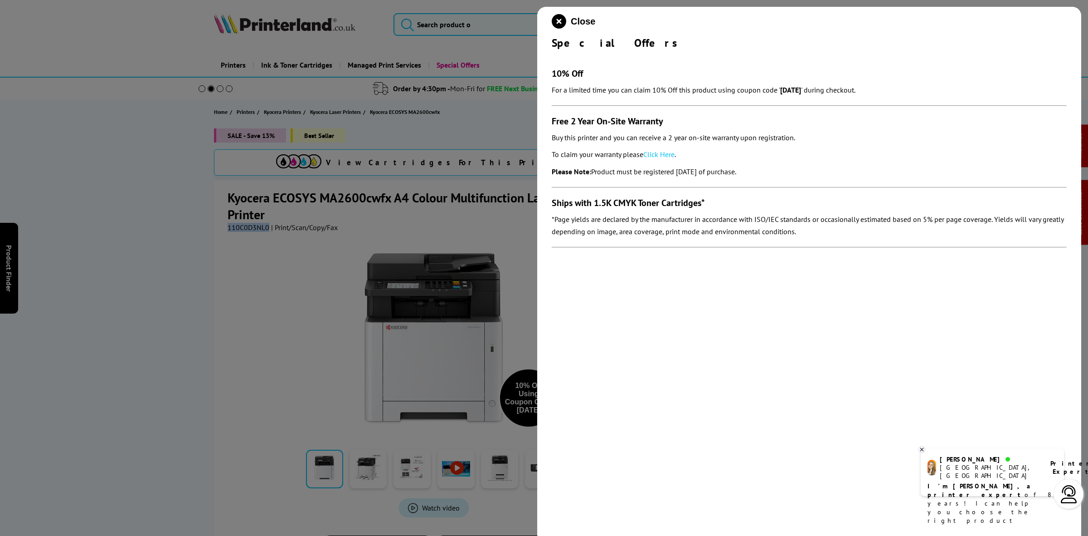
drag, startPoint x: 550, startPoint y: 118, endPoint x: 783, endPoint y: 170, distance: 238.3
click at [783, 170] on div "Close Special Offers 10% Off For a limited time you can claim 10% Off this prod…" at bounding box center [809, 275] width 544 height 536
copy section "Free 2 Year On-Site Warranty Buy this printer and you can receive a 2 year on-s…"
click at [564, 19] on icon "close modal" at bounding box center [559, 21] width 15 height 15
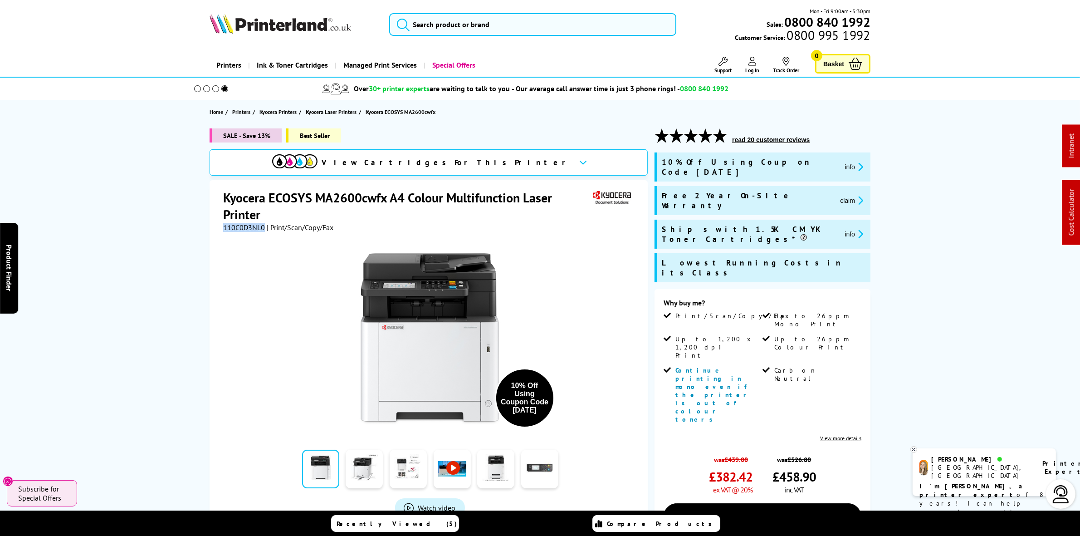
click at [258, 14] on img at bounding box center [279, 24] width 141 height 20
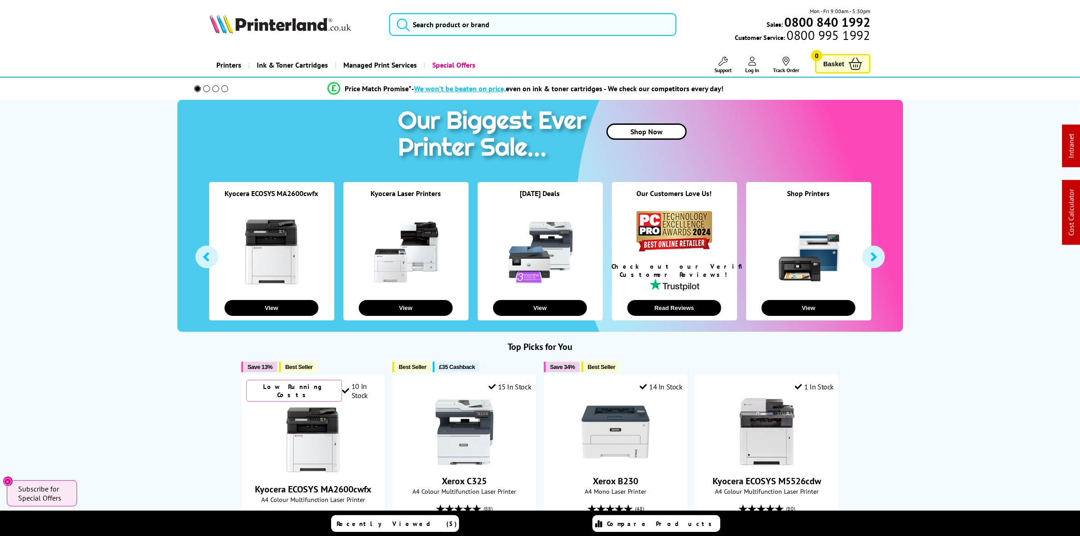
click at [246, 20] on img at bounding box center [279, 24] width 141 height 20
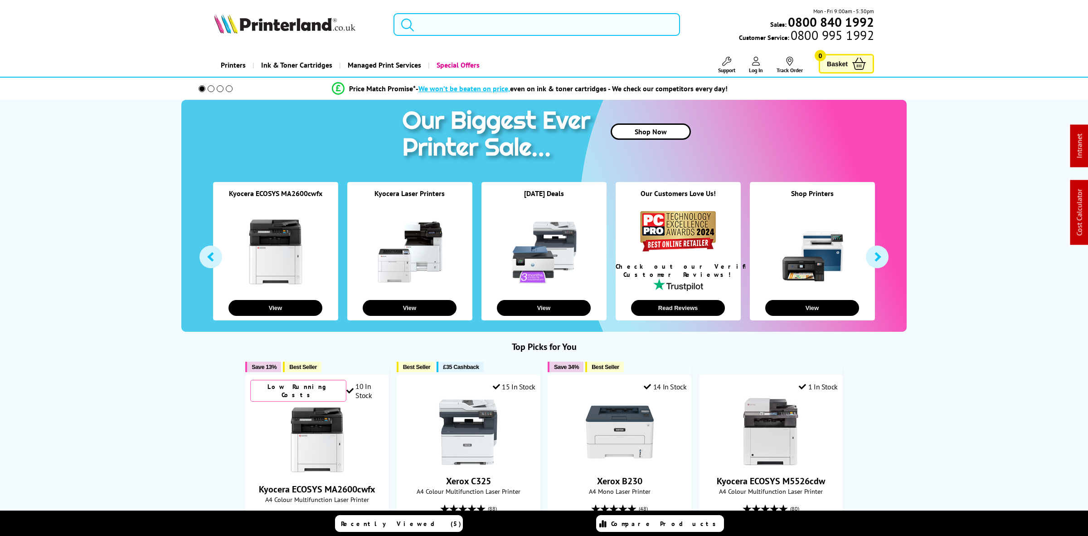
click at [462, 22] on input "search" at bounding box center [537, 24] width 287 height 23
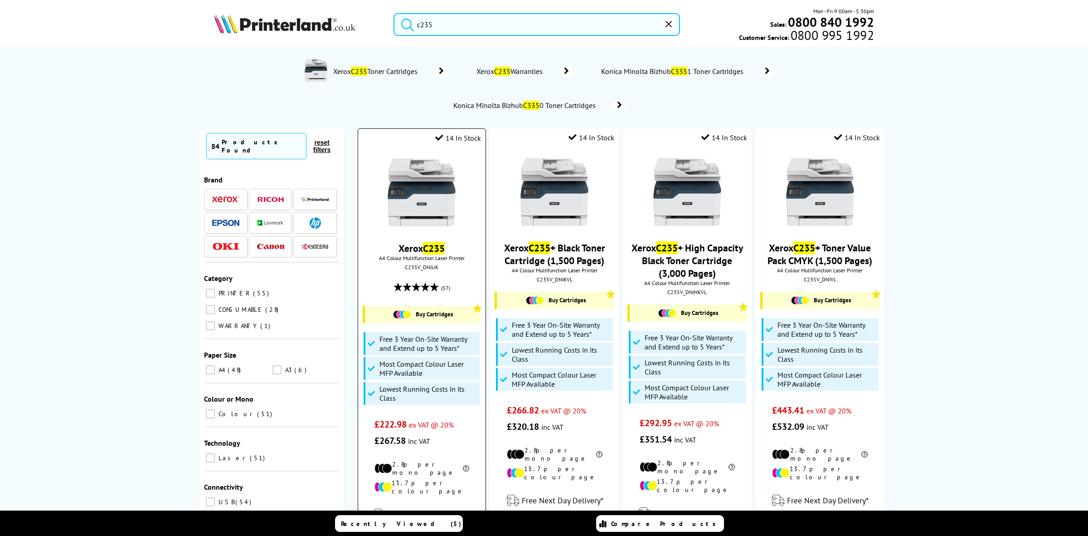
type input "c235"
click at [418, 193] on img at bounding box center [422, 192] width 68 height 68
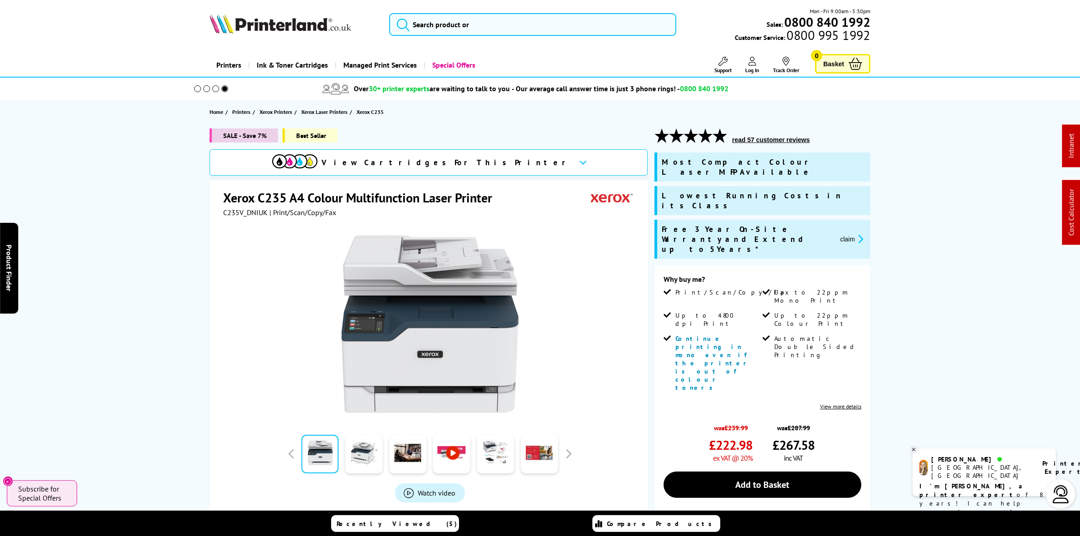
click at [315, 17] on img at bounding box center [279, 24] width 141 height 20
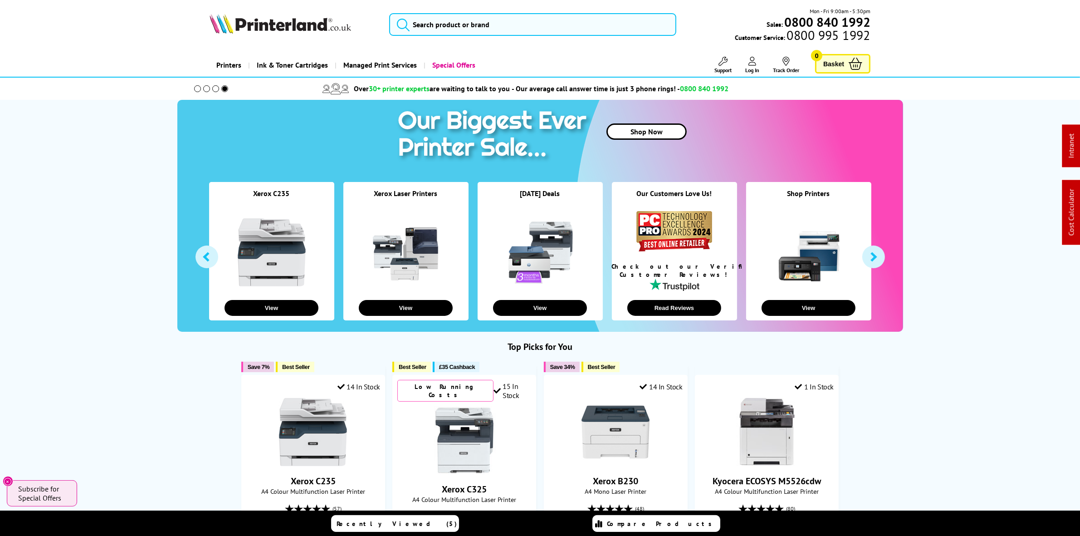
click at [312, 27] on img at bounding box center [279, 24] width 141 height 20
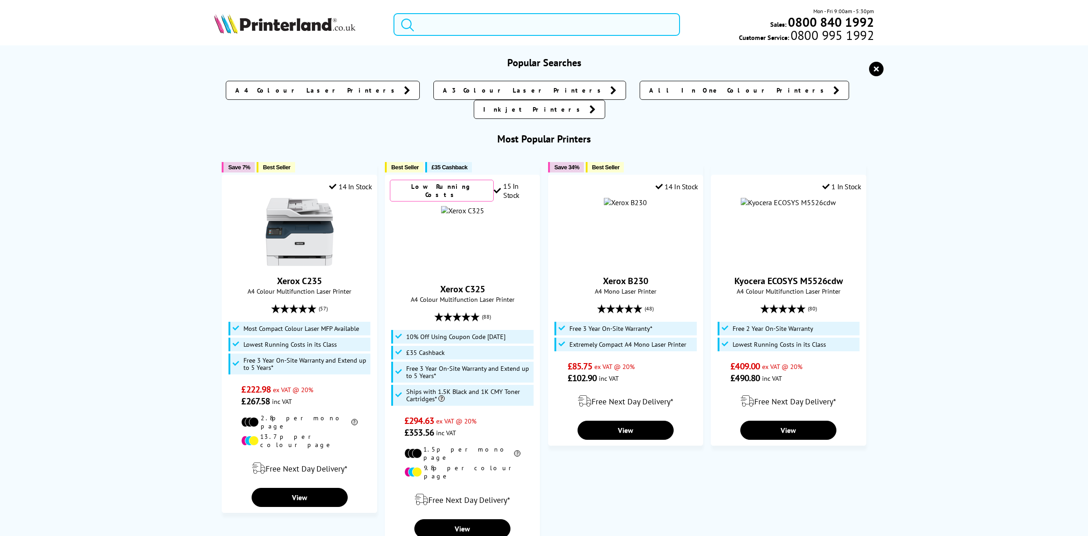
click at [481, 29] on input "search" at bounding box center [537, 24] width 287 height 23
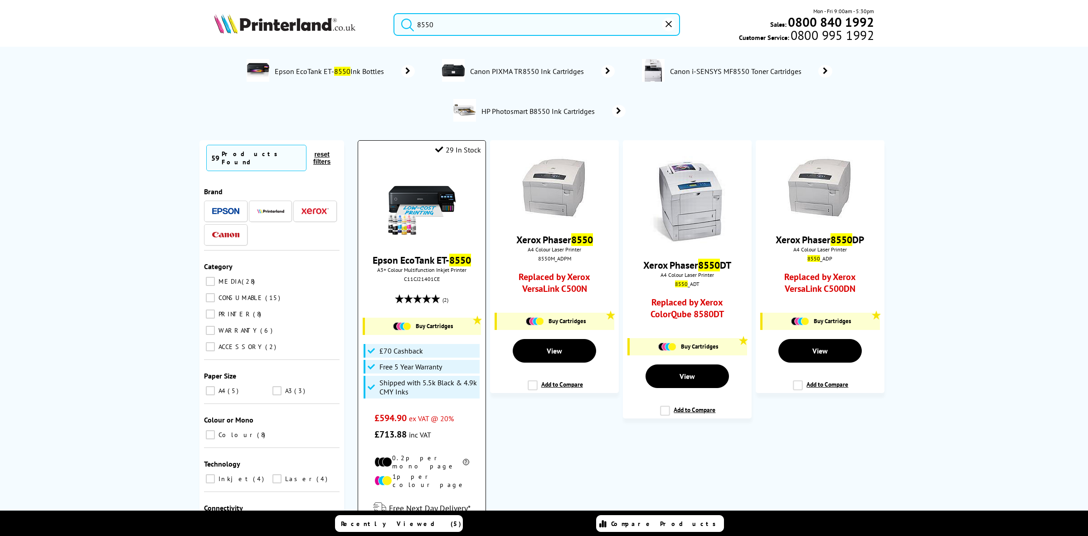
type input "8550"
click at [415, 207] on img at bounding box center [422, 204] width 68 height 68
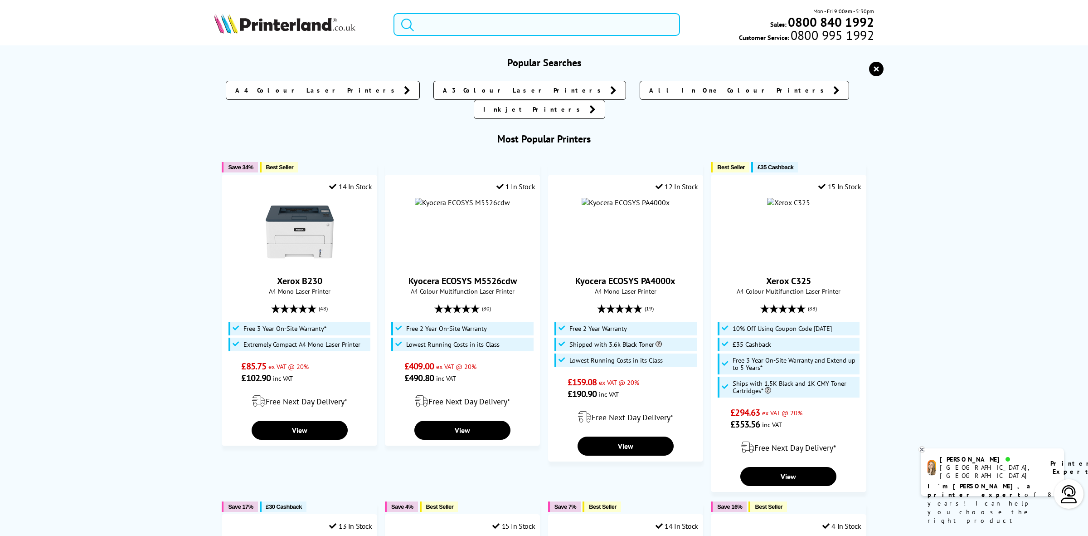
click at [536, 28] on input "search" at bounding box center [537, 24] width 287 height 23
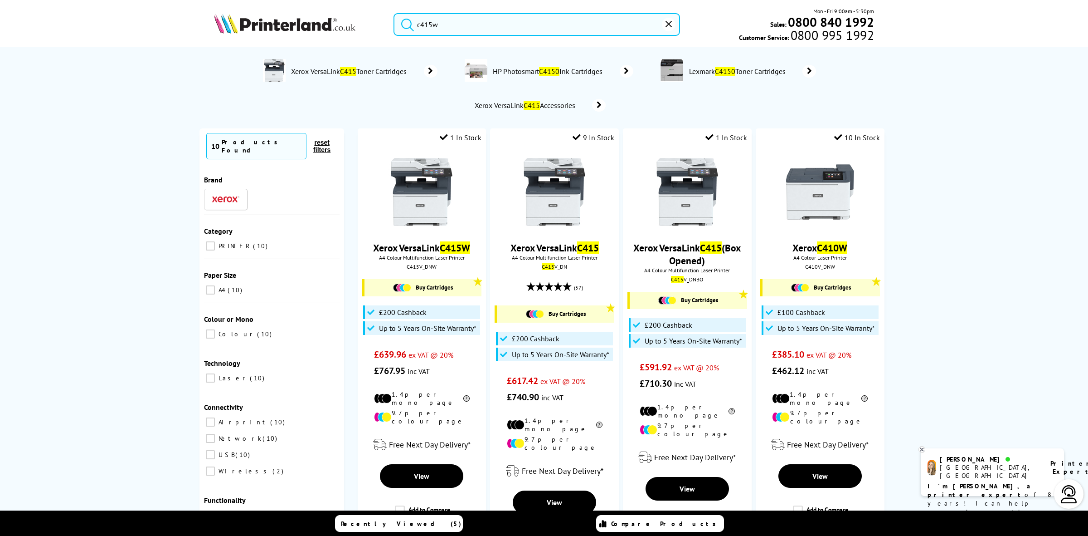
drag, startPoint x: 486, startPoint y: 28, endPoint x: 284, endPoint y: 29, distance: 201.8
click at [284, 29] on div "c415w Mon - Fri 9:00am - 5:30pm Sales: 0800 840 1992 Customer Service: 0800 995…" at bounding box center [544, 27] width 726 height 40
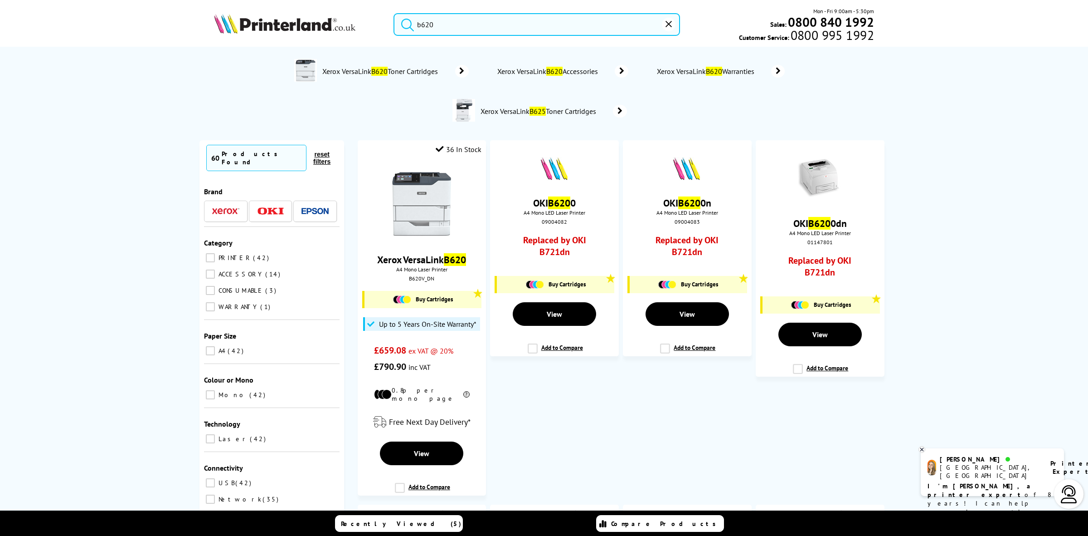
type input "b620"
click at [411, 282] on div "B620V_DN" at bounding box center [422, 278] width 114 height 7
copy div "B620V_DN"
click at [276, 21] on img at bounding box center [284, 24] width 141 height 20
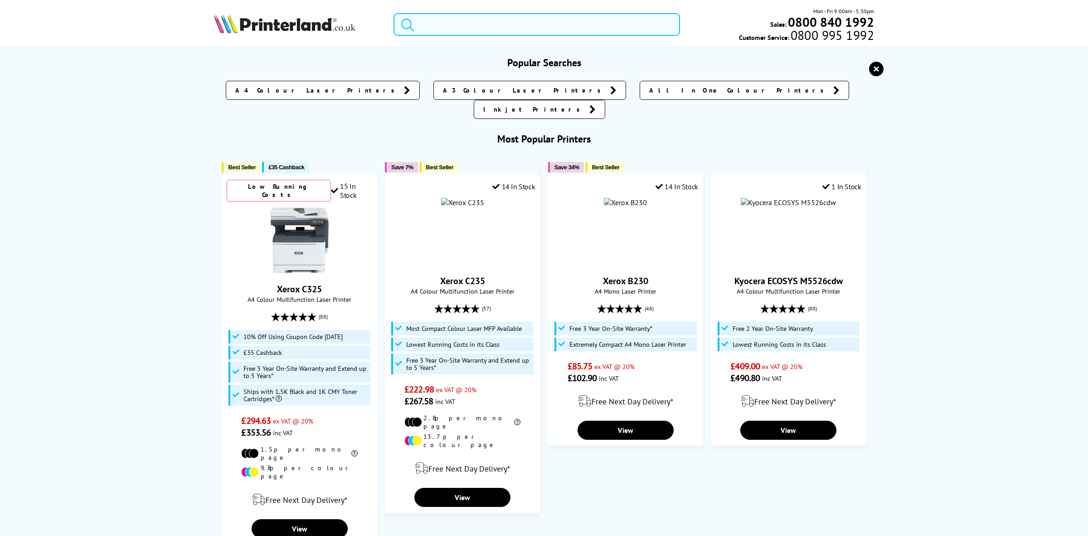
click at [431, 22] on input "search" at bounding box center [537, 24] width 287 height 23
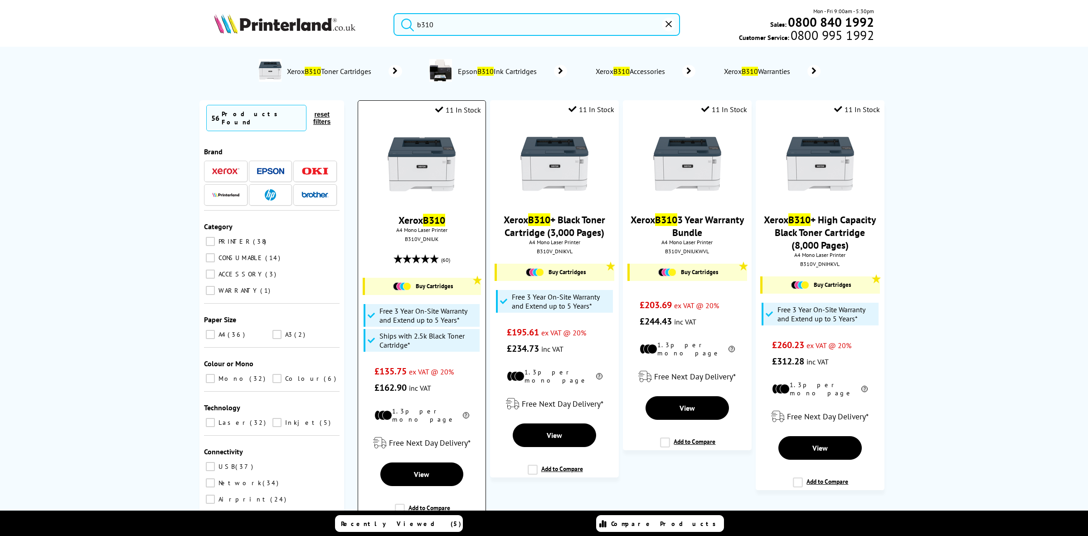
type input "b310"
click at [402, 139] on img at bounding box center [422, 164] width 68 height 68
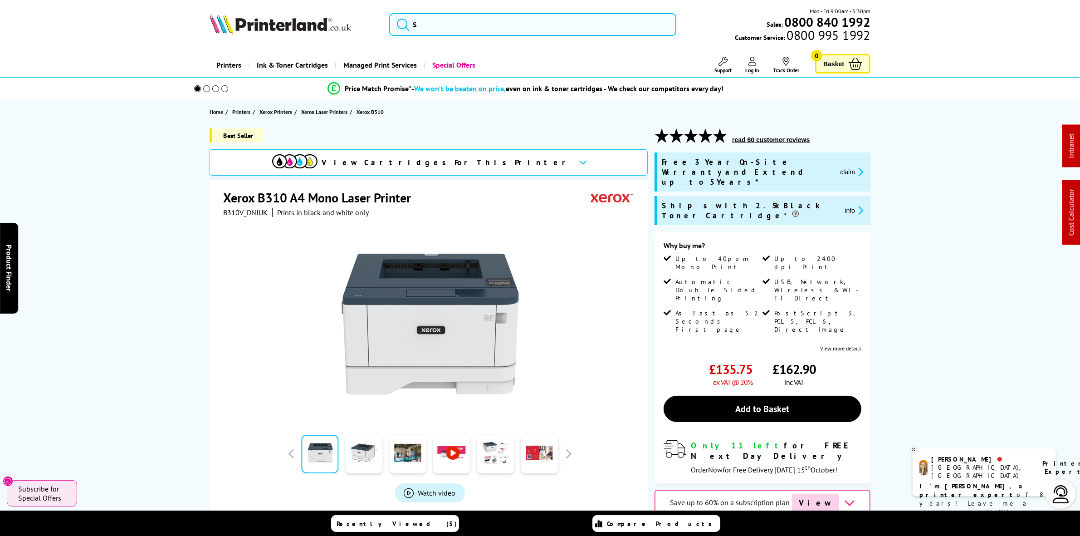
click at [316, 19] on img at bounding box center [279, 24] width 141 height 20
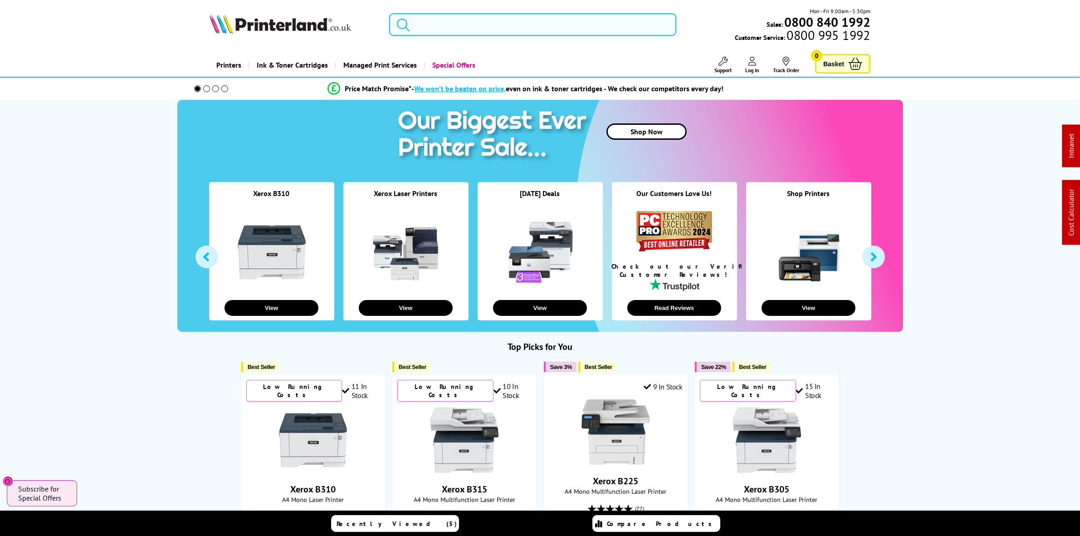
click at [468, 16] on input "search" at bounding box center [532, 24] width 287 height 23
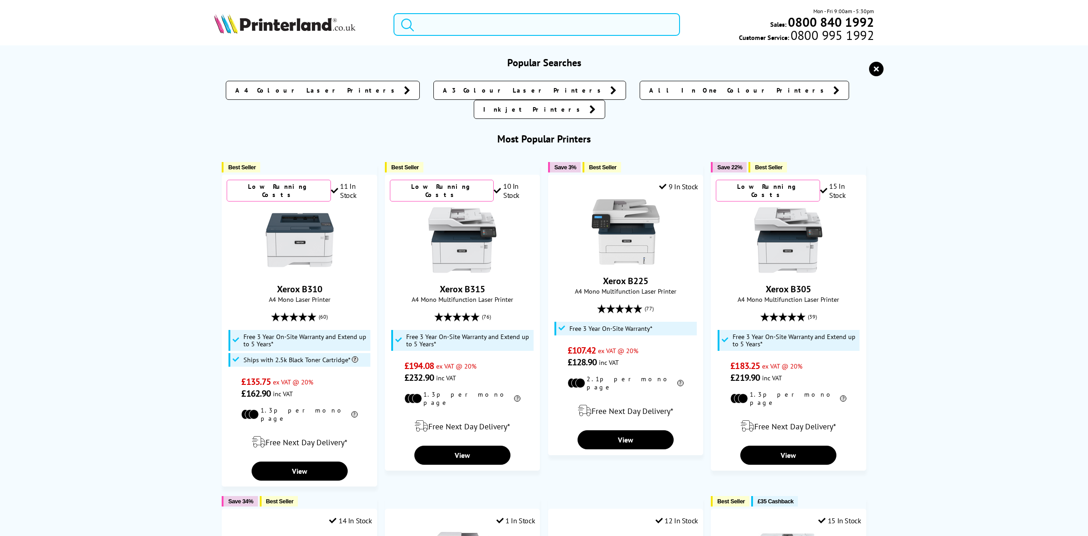
drag, startPoint x: 877, startPoint y: 65, endPoint x: 813, endPoint y: 67, distance: 63.5
click at [877, 65] on icon "reset" at bounding box center [876, 69] width 15 height 15
